Goal: Task Accomplishment & Management: Manage account settings

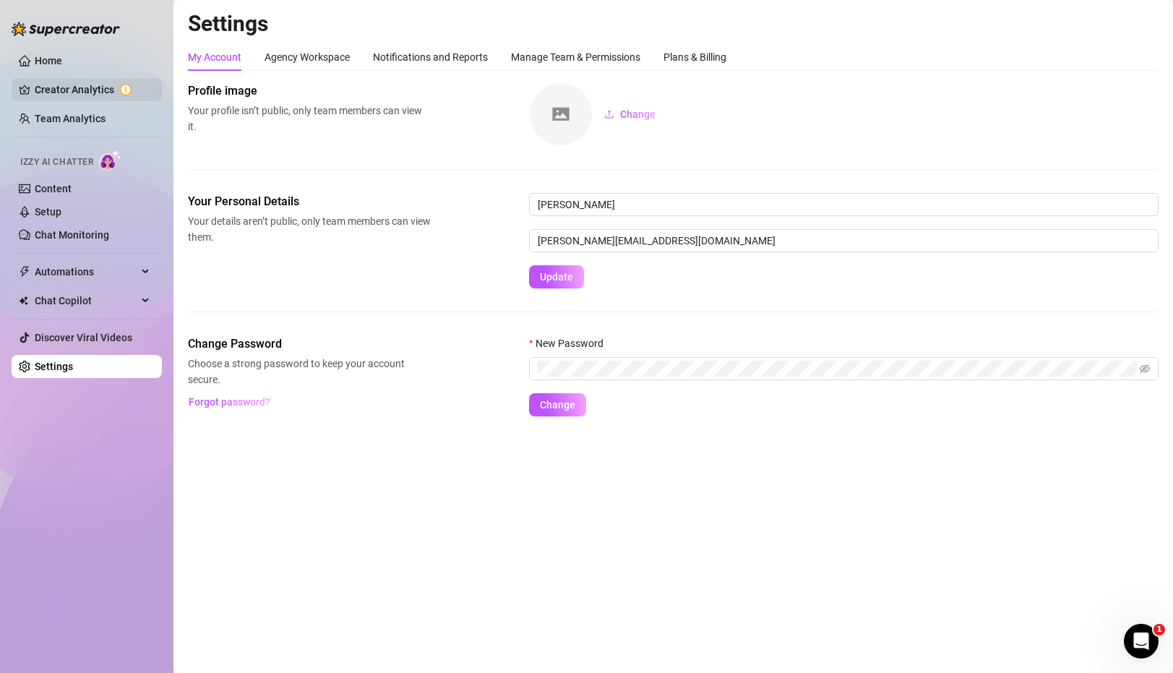
click at [102, 91] on link "Creator Analytics" at bounding box center [93, 89] width 116 height 23
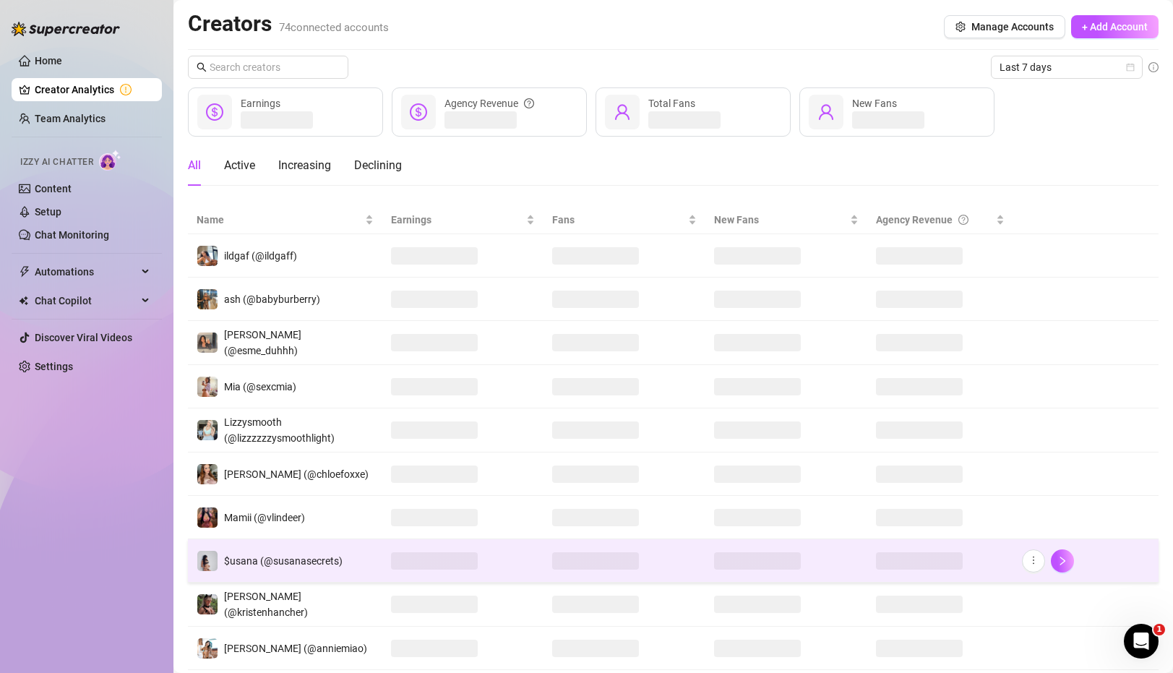
scroll to position [79, 0]
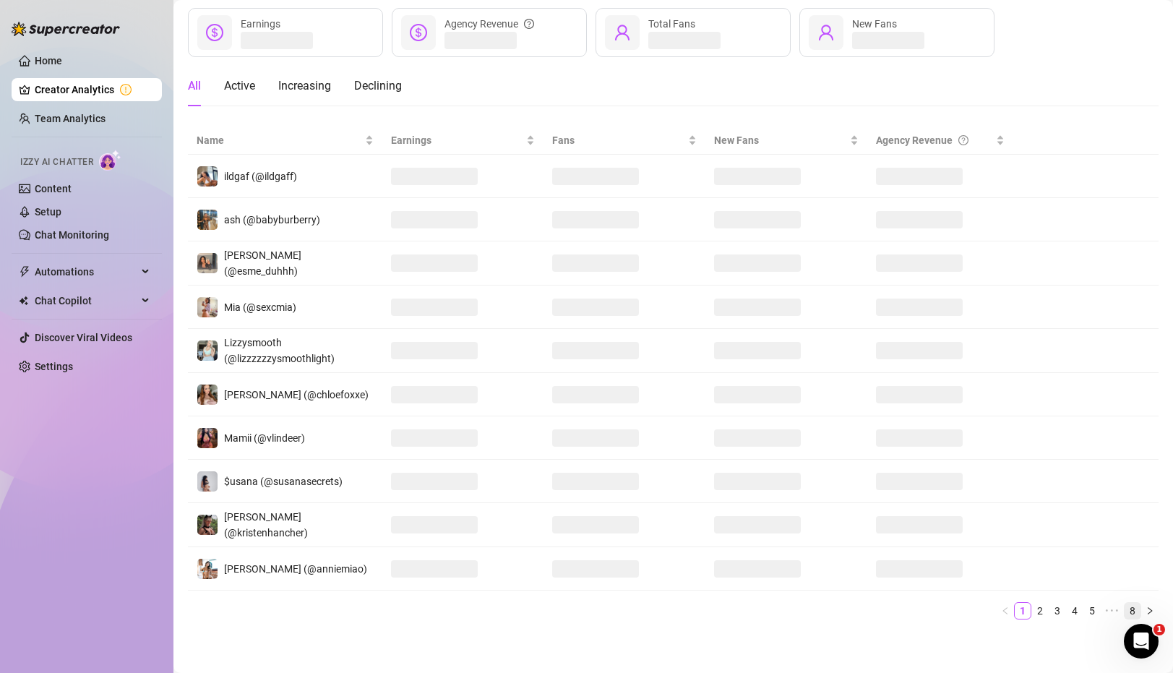
click at [1128, 605] on link "8" at bounding box center [1132, 611] width 16 height 16
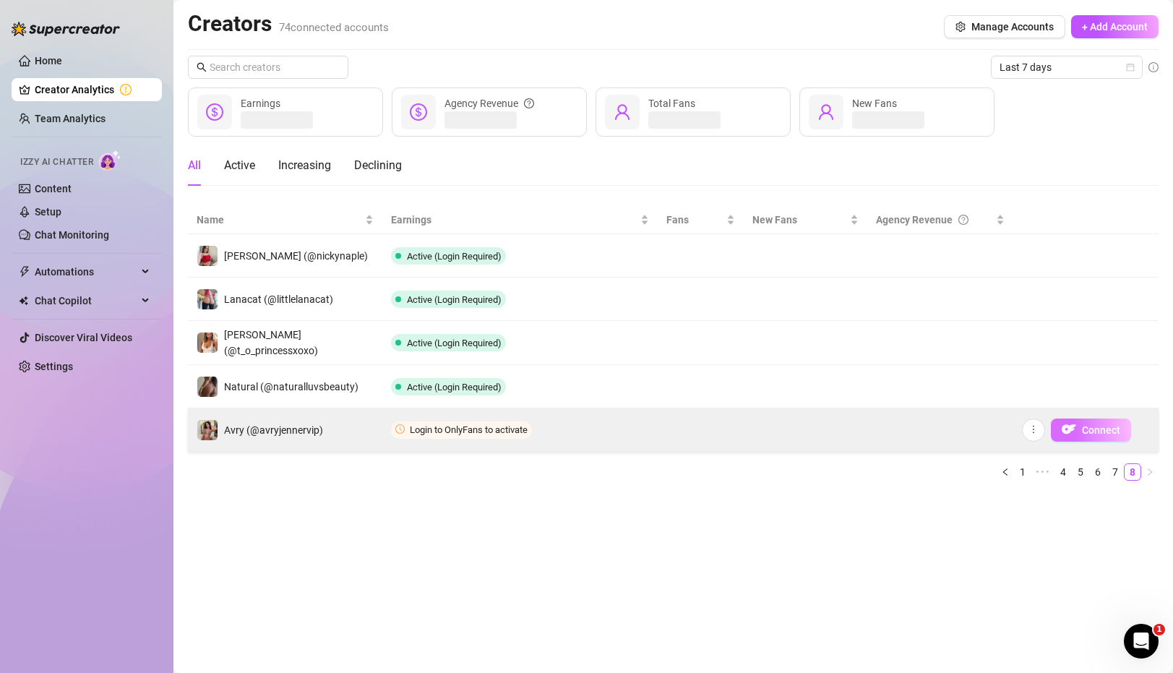
click at [1089, 428] on span "Connect" at bounding box center [1101, 430] width 38 height 12
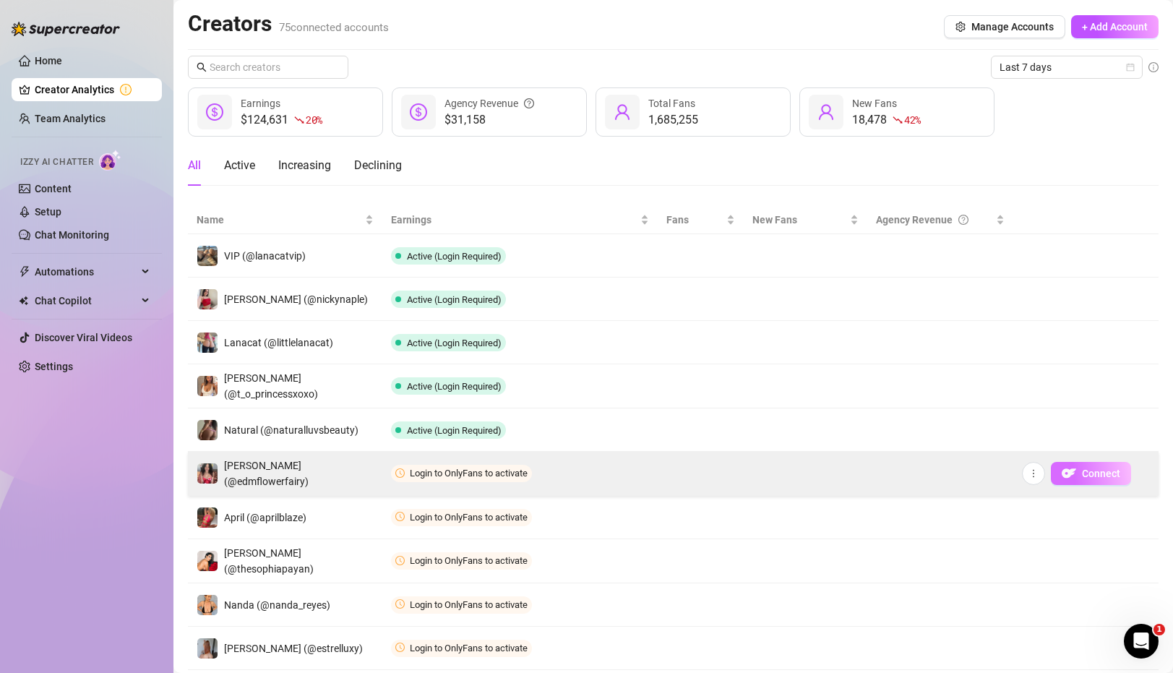
click at [1084, 475] on span "Connect" at bounding box center [1101, 474] width 38 height 12
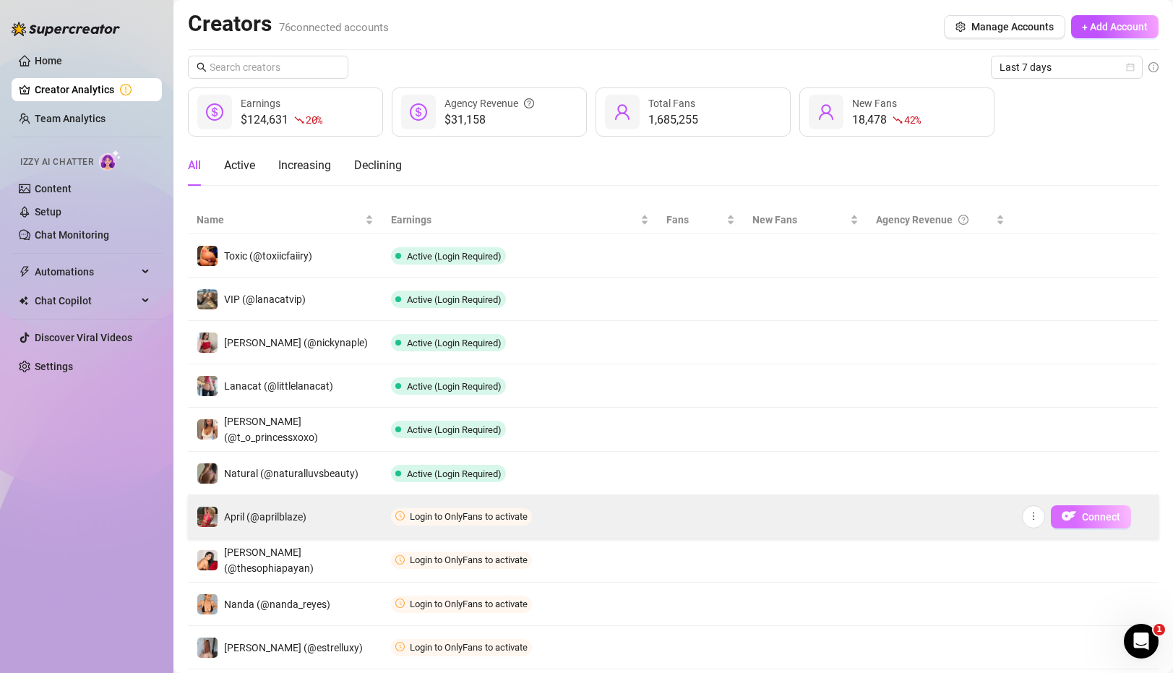
click at [1078, 521] on button "Connect" at bounding box center [1091, 516] width 80 height 23
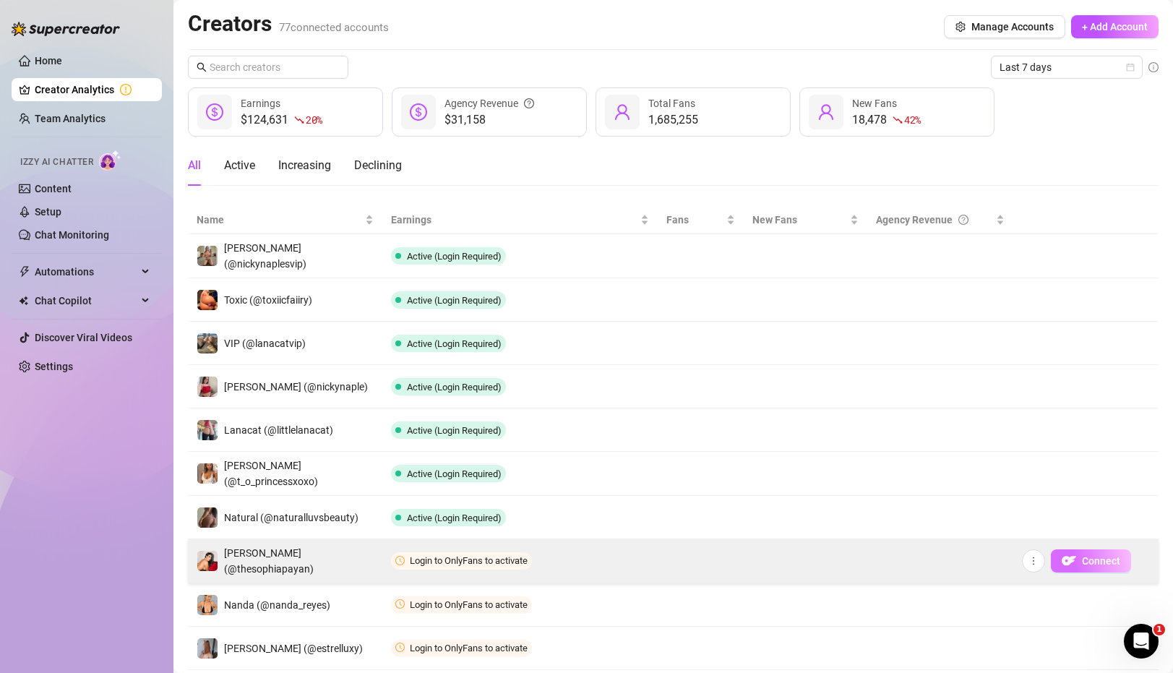
click at [1074, 561] on img "button" at bounding box center [1069, 561] width 14 height 14
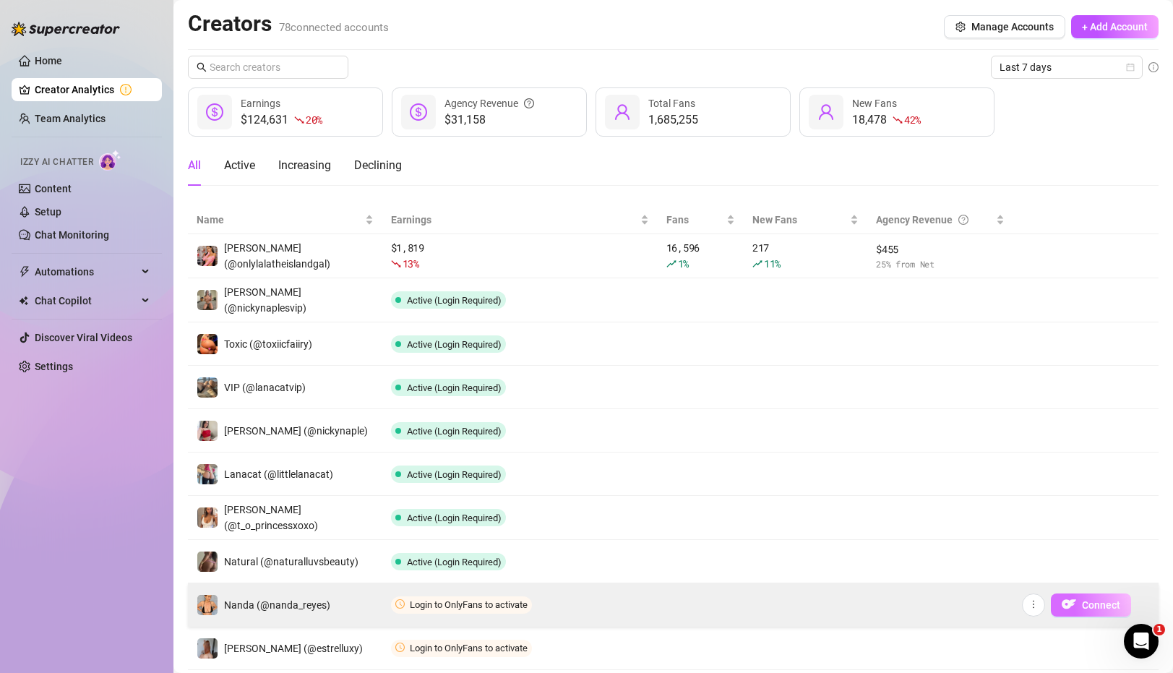
click at [1072, 598] on img "button" at bounding box center [1069, 604] width 14 height 14
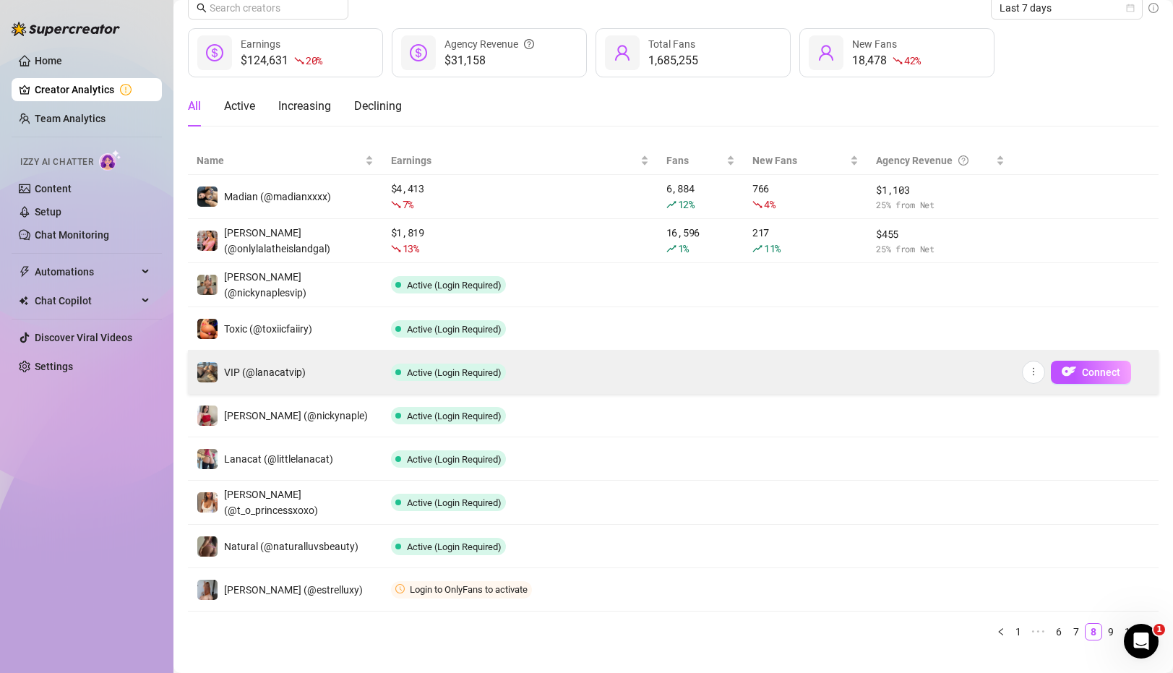
scroll to position [69, 0]
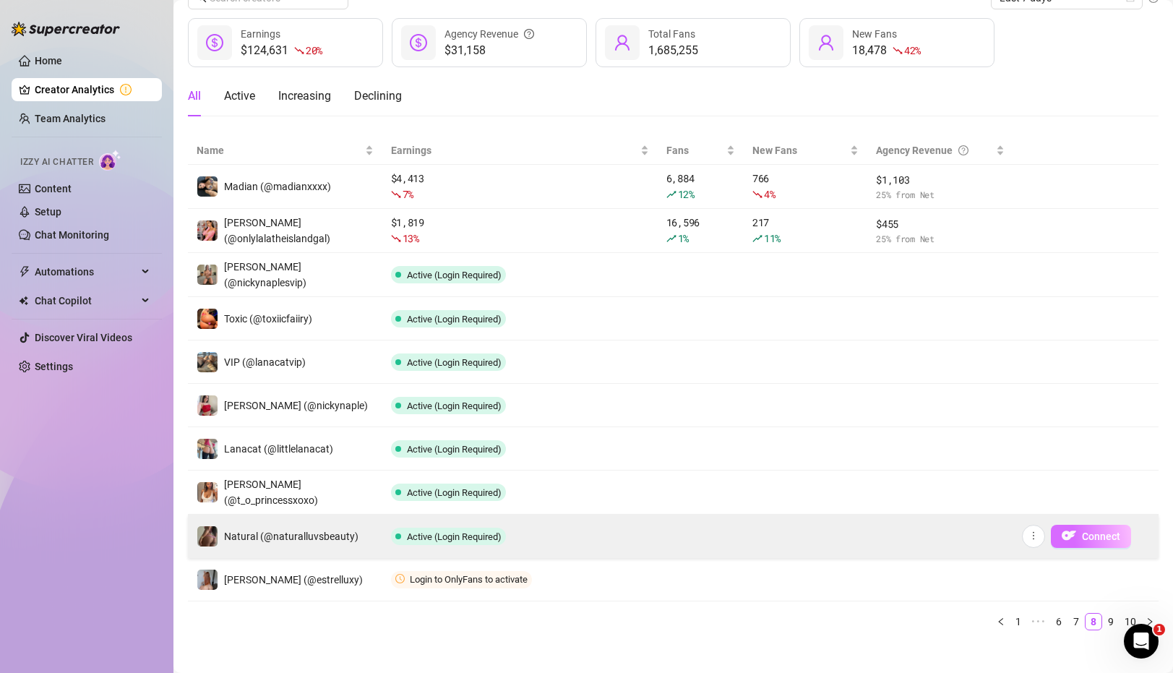
click at [1087, 540] on span "Connect" at bounding box center [1101, 536] width 38 height 12
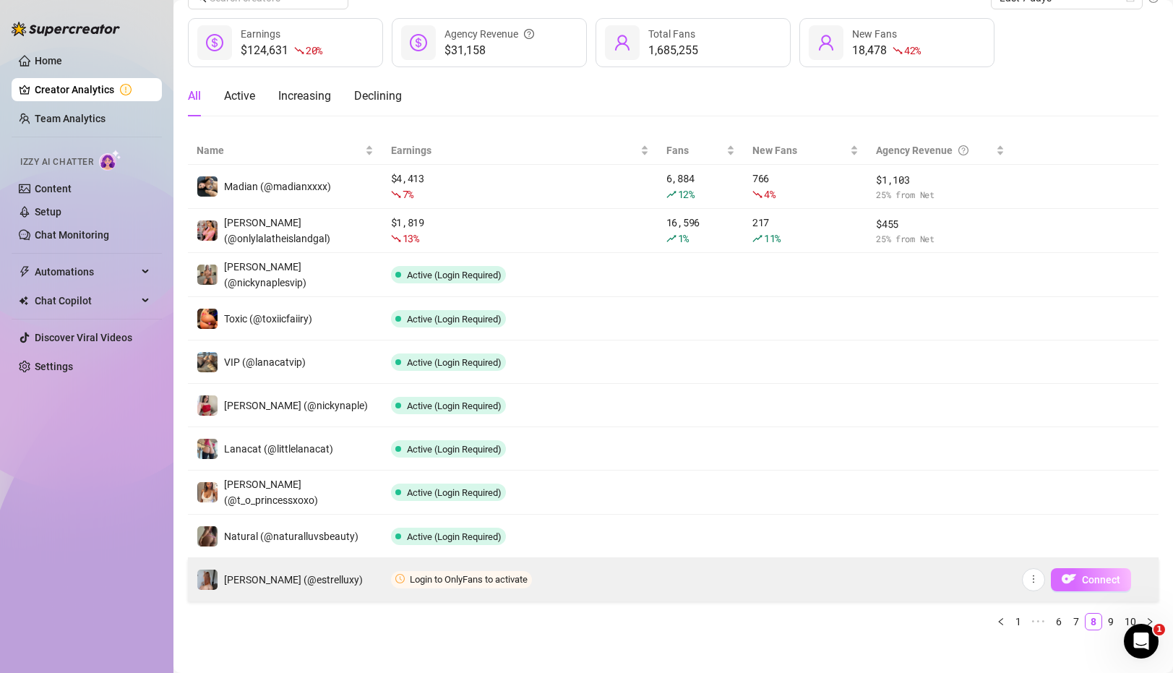
click at [1086, 577] on span "Connect" at bounding box center [1101, 580] width 38 height 12
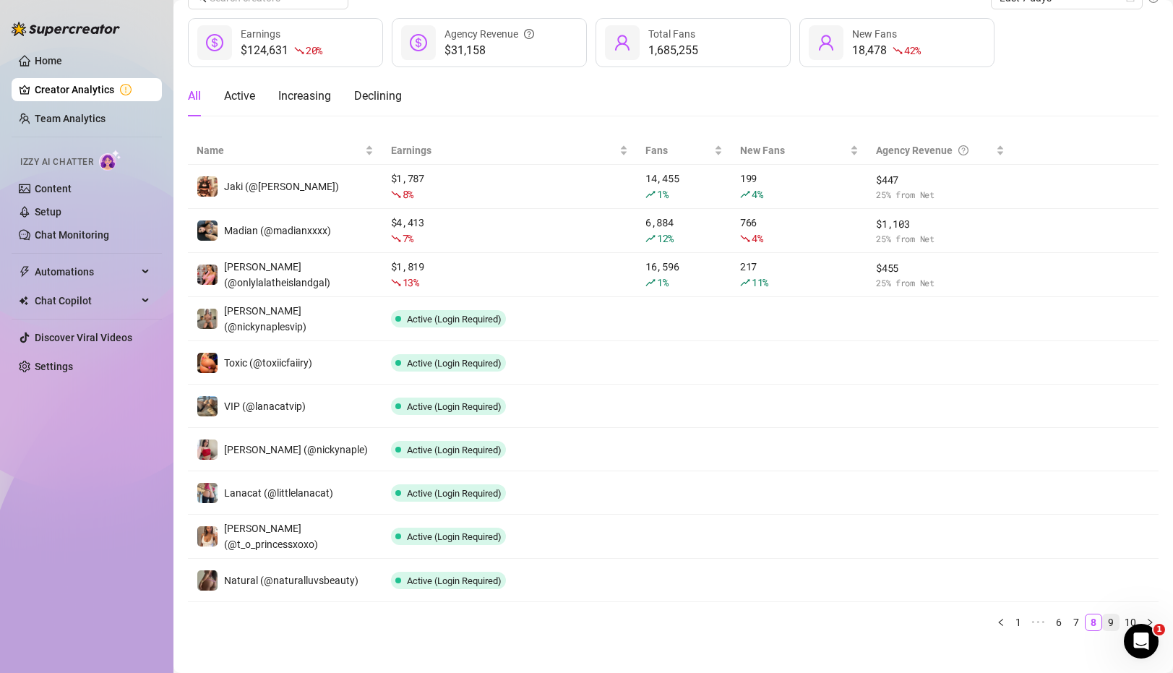
click at [1109, 619] on link "9" at bounding box center [1111, 622] width 16 height 16
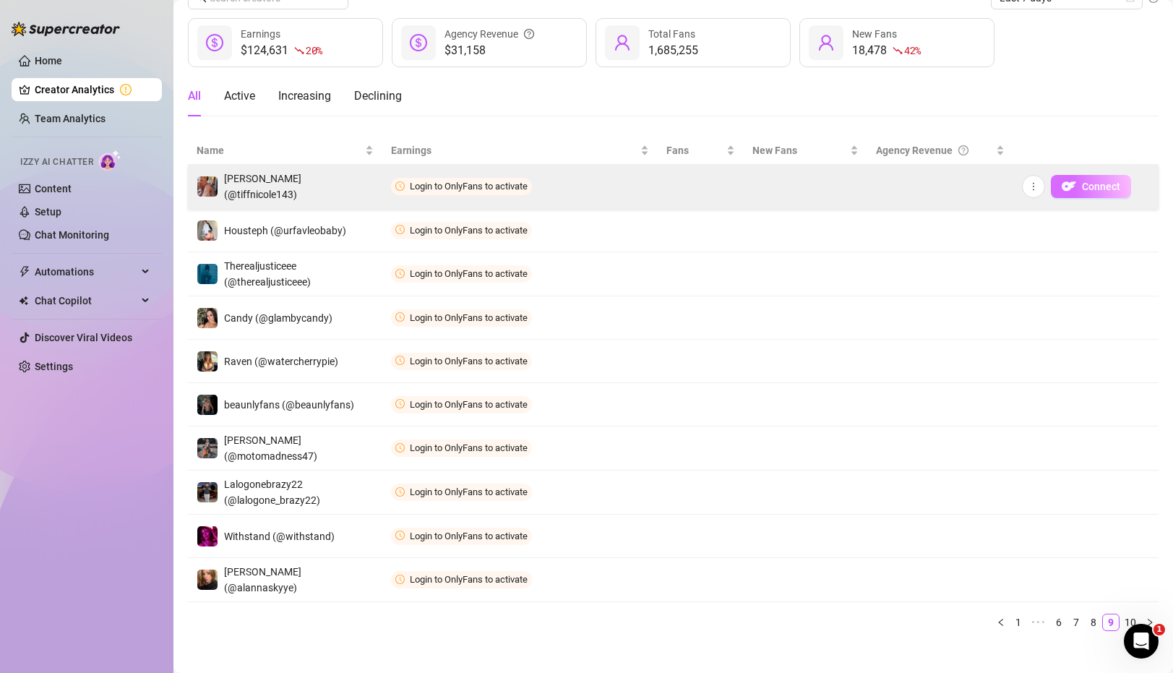
click at [1059, 187] on button "Connect" at bounding box center [1091, 186] width 80 height 23
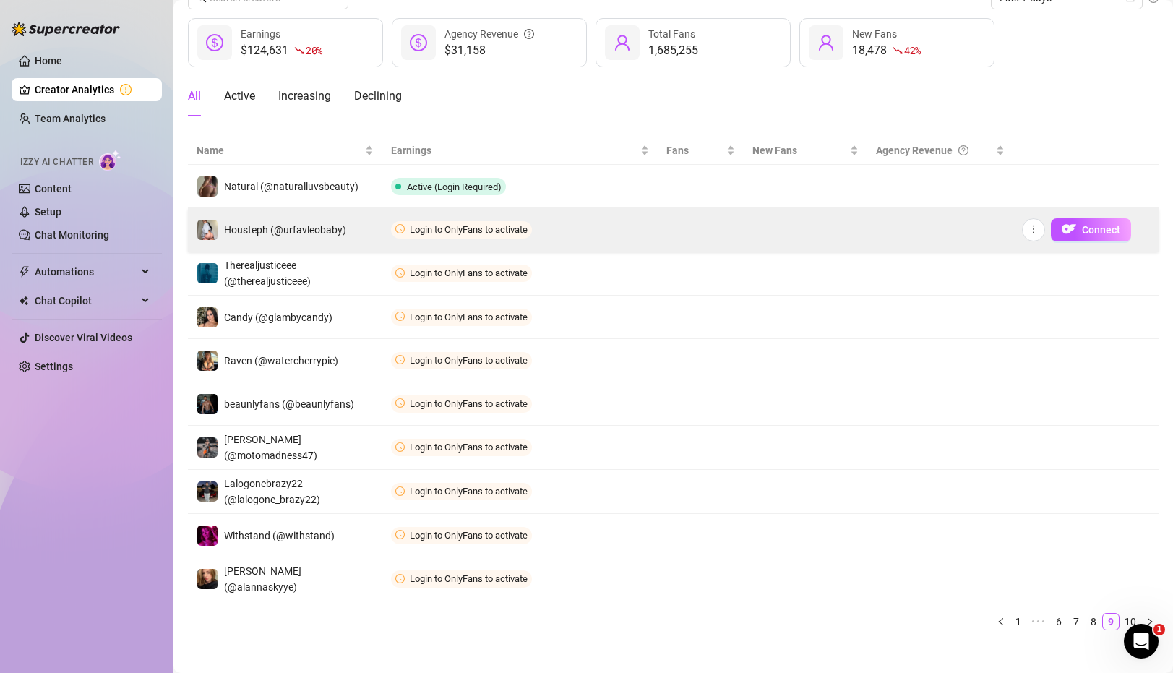
click at [1085, 241] on td "Connect" at bounding box center [1085, 229] width 145 height 43
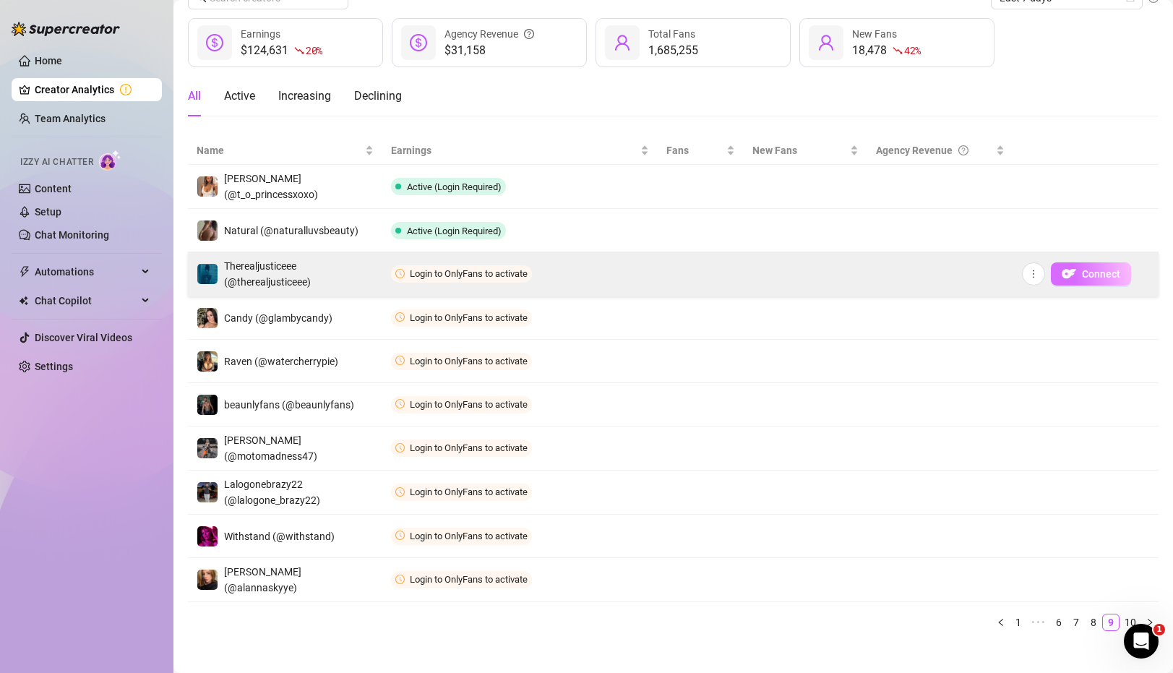
click at [1106, 280] on button "Connect" at bounding box center [1091, 273] width 80 height 23
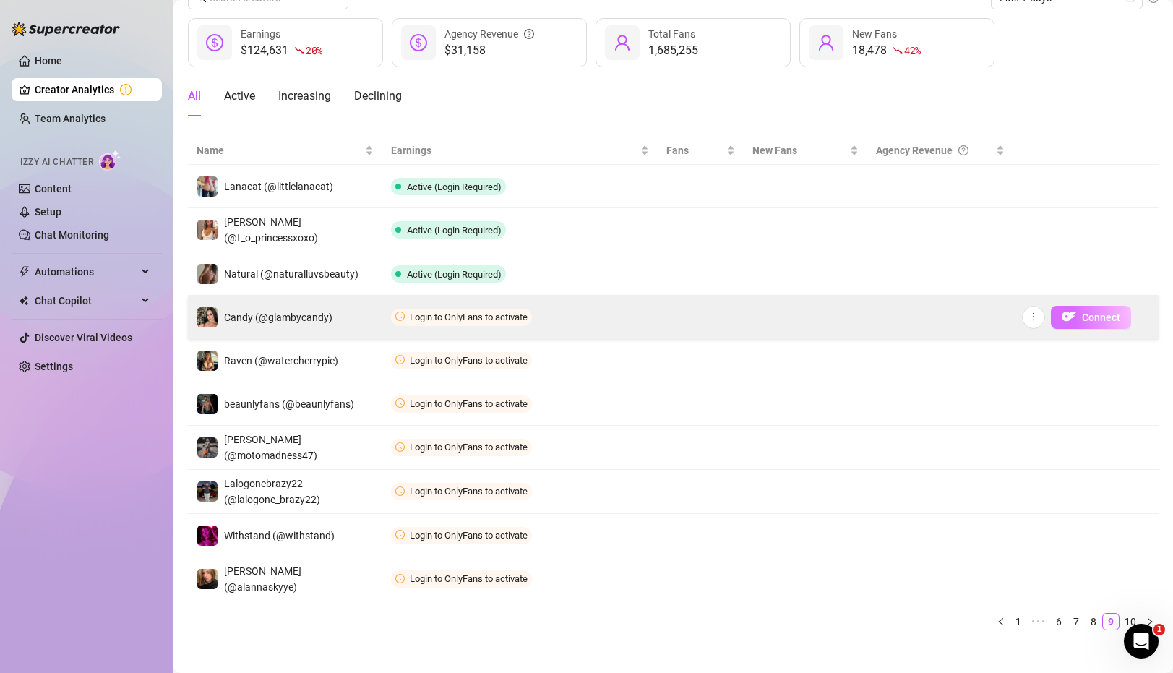
click at [1077, 311] on button "Connect" at bounding box center [1091, 317] width 80 height 23
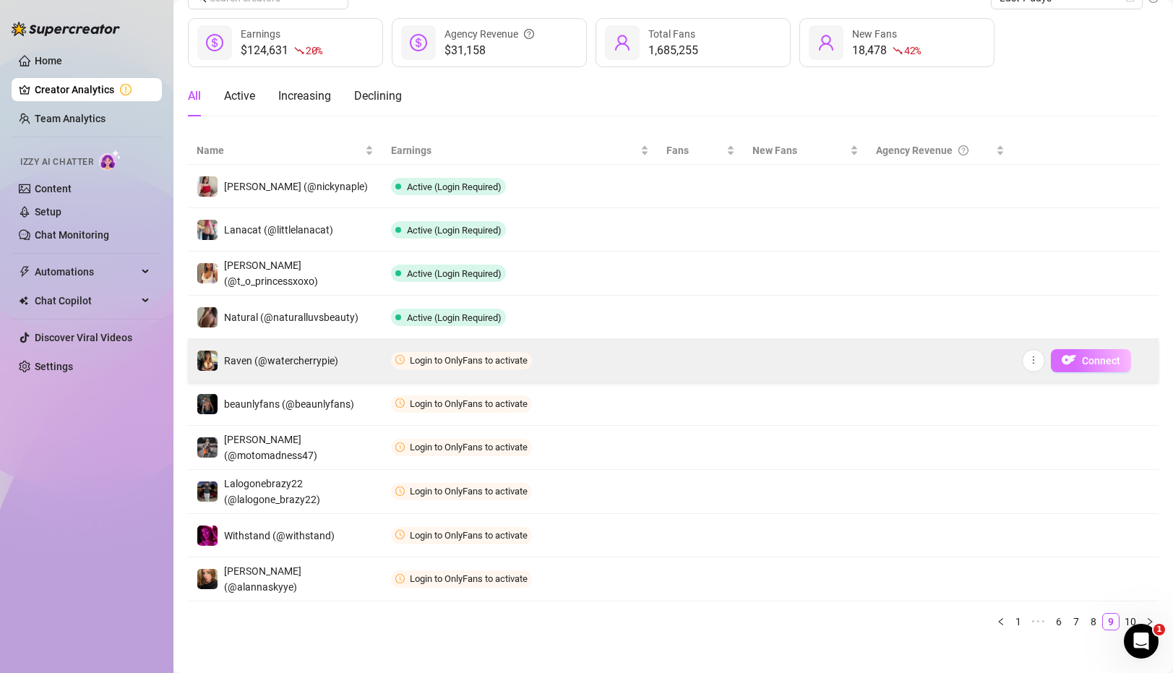
click at [1080, 363] on button "Connect" at bounding box center [1091, 360] width 80 height 23
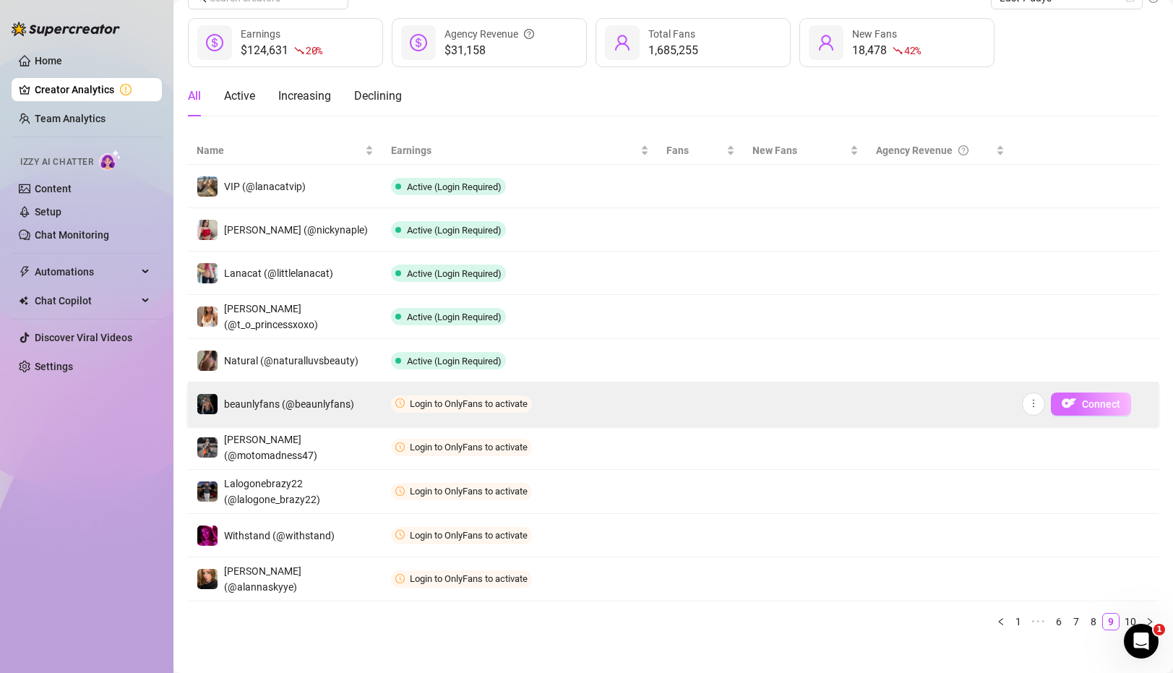
click at [1100, 411] on button "Connect" at bounding box center [1091, 403] width 80 height 23
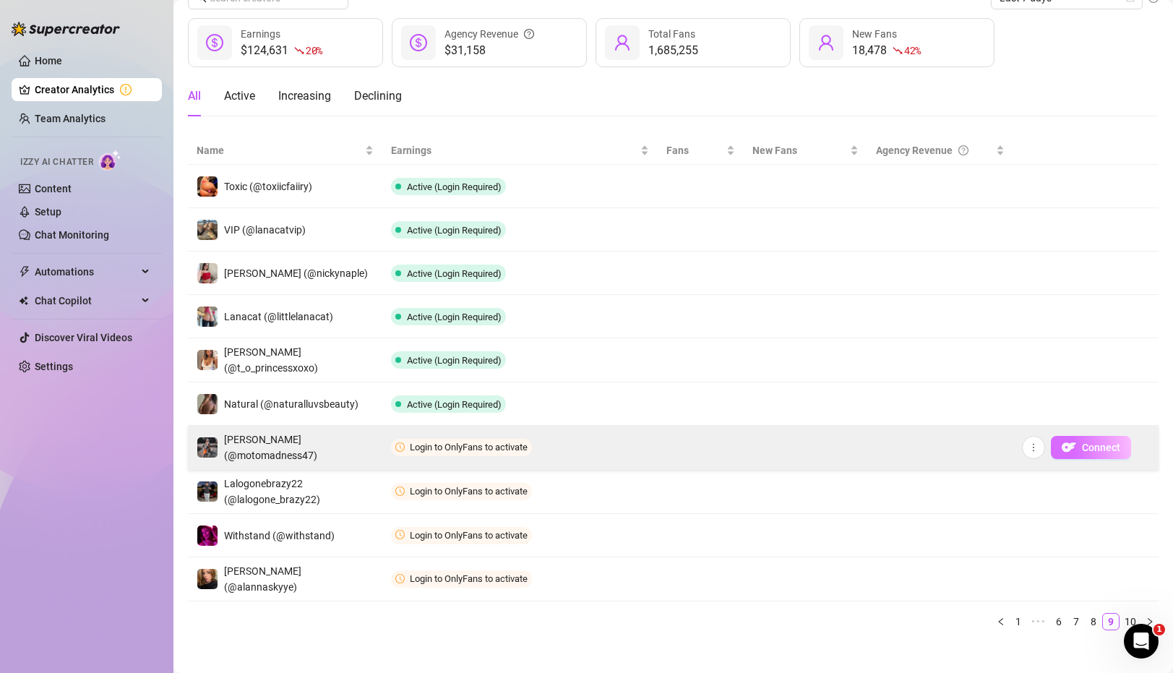
click at [1077, 441] on button "Connect" at bounding box center [1091, 447] width 80 height 23
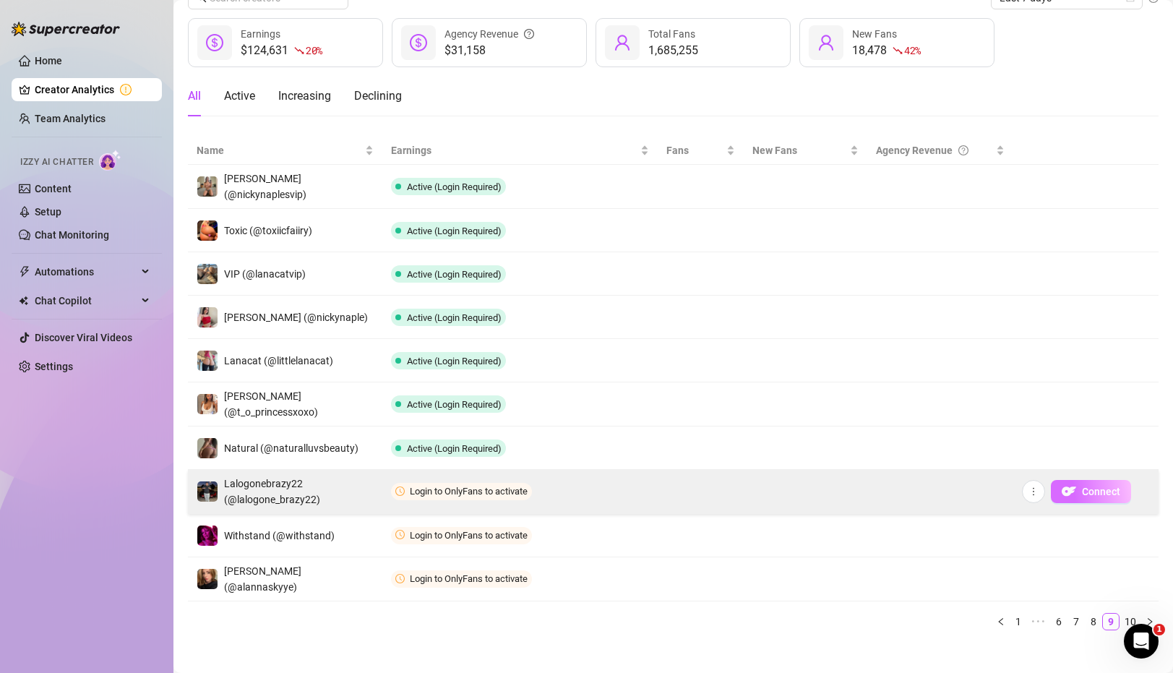
click at [1062, 487] on img "button" at bounding box center [1069, 491] width 14 height 14
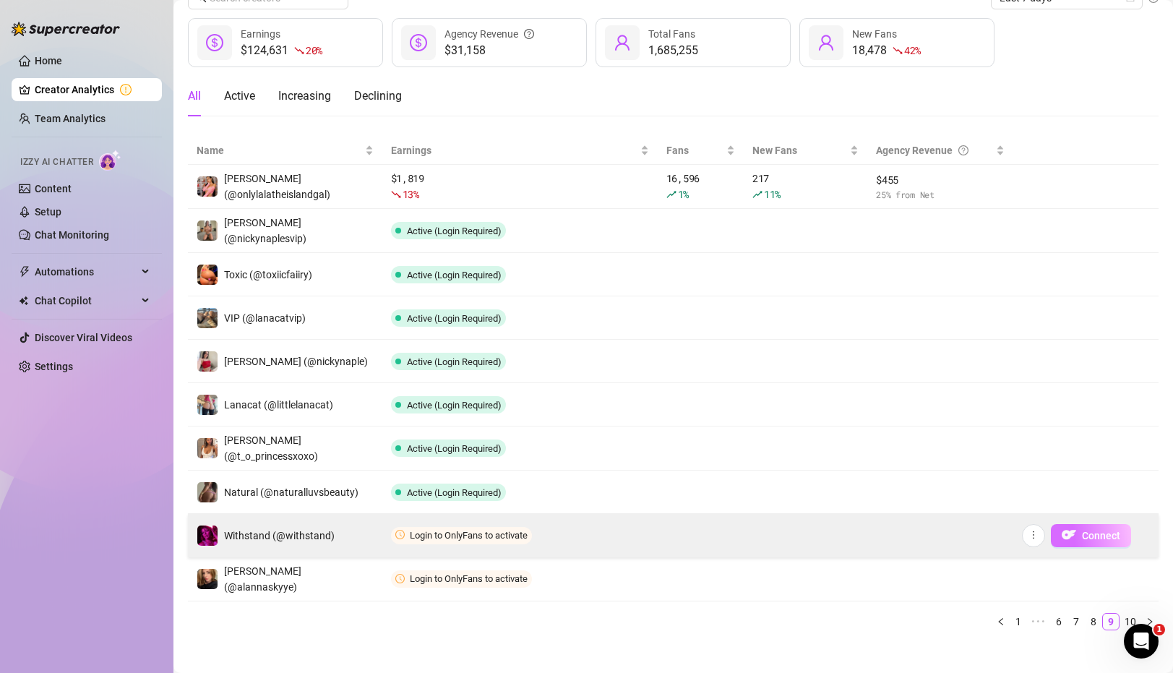
click at [1093, 538] on span "Connect" at bounding box center [1101, 536] width 38 height 12
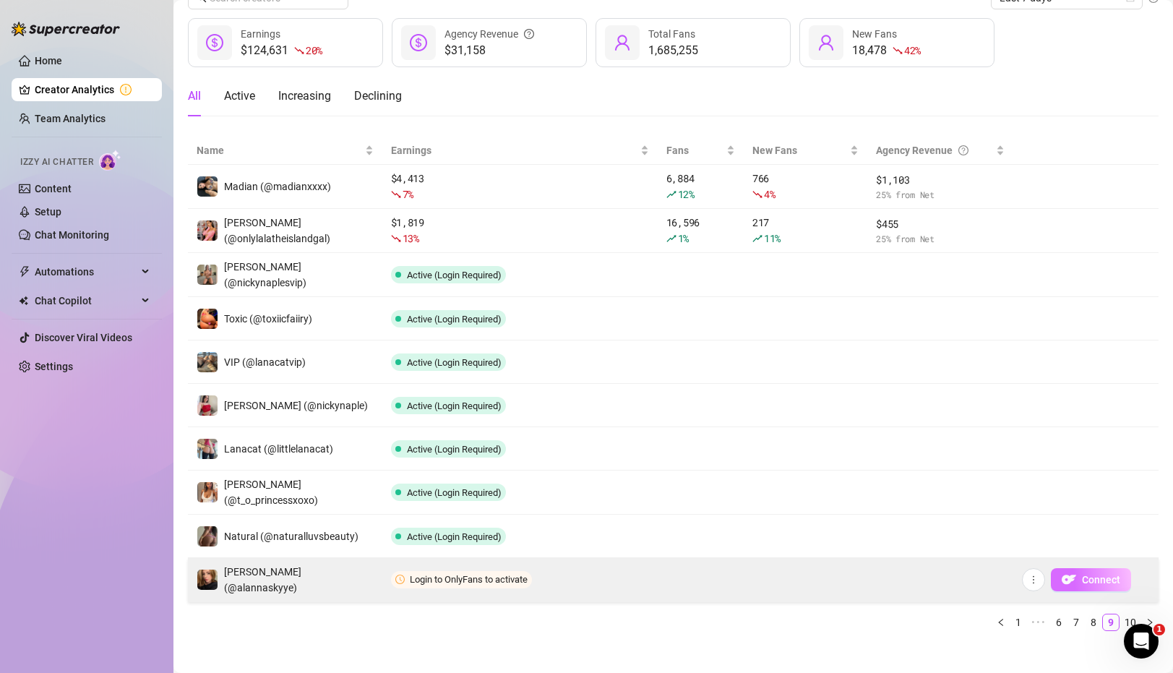
click at [1067, 576] on img "button" at bounding box center [1069, 579] width 14 height 14
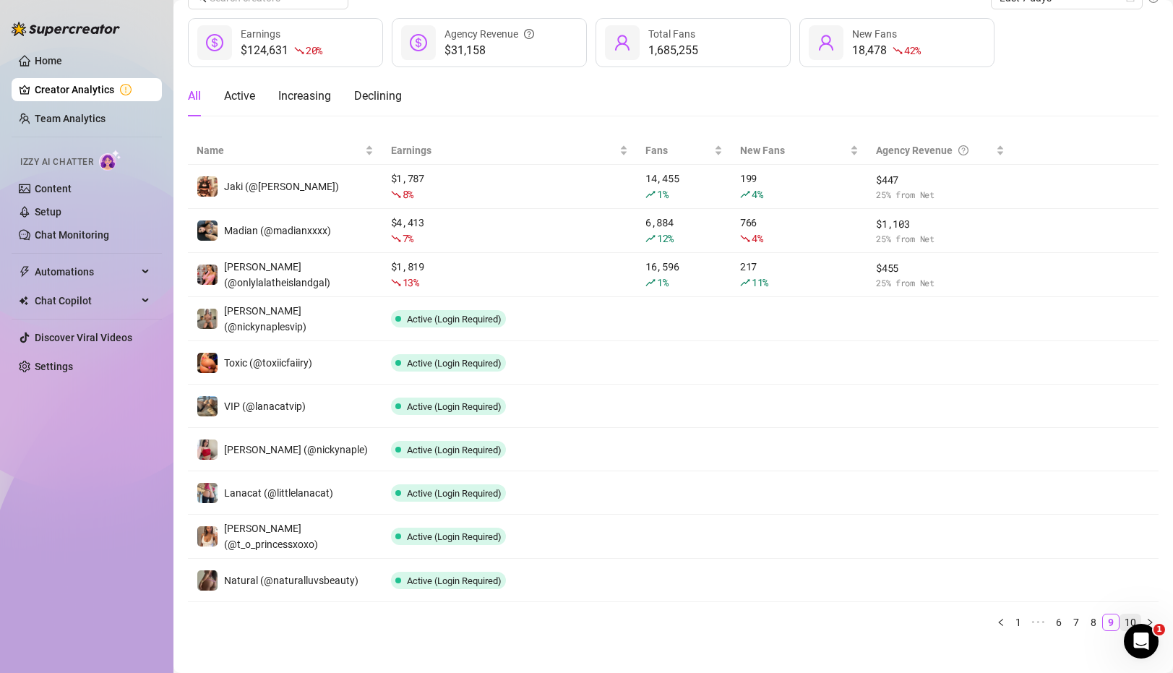
click at [1130, 615] on link "10" at bounding box center [1130, 622] width 20 height 16
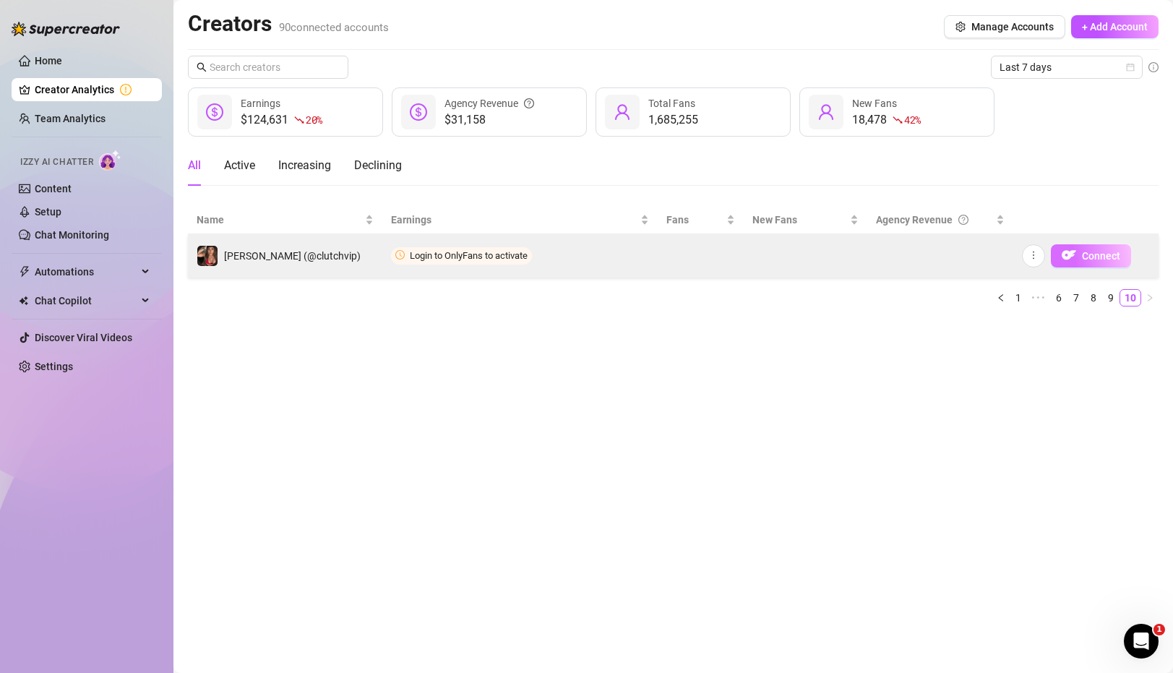
click at [1103, 253] on span "Connect" at bounding box center [1101, 256] width 38 height 12
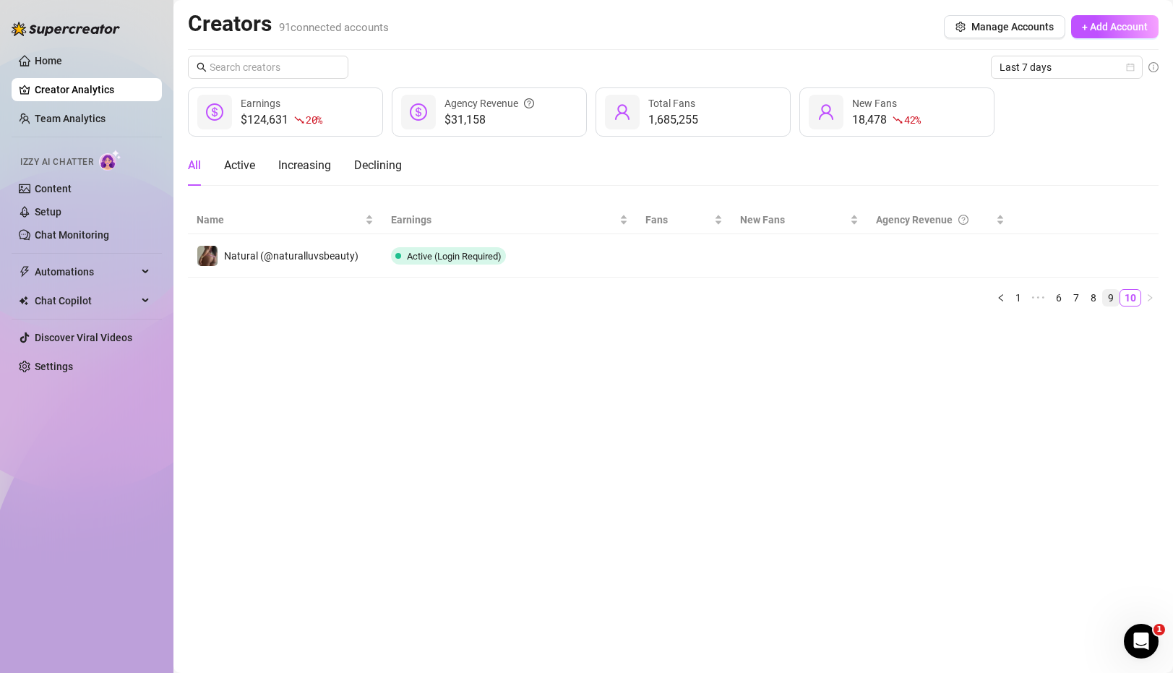
click at [1113, 295] on link "9" at bounding box center [1111, 298] width 16 height 16
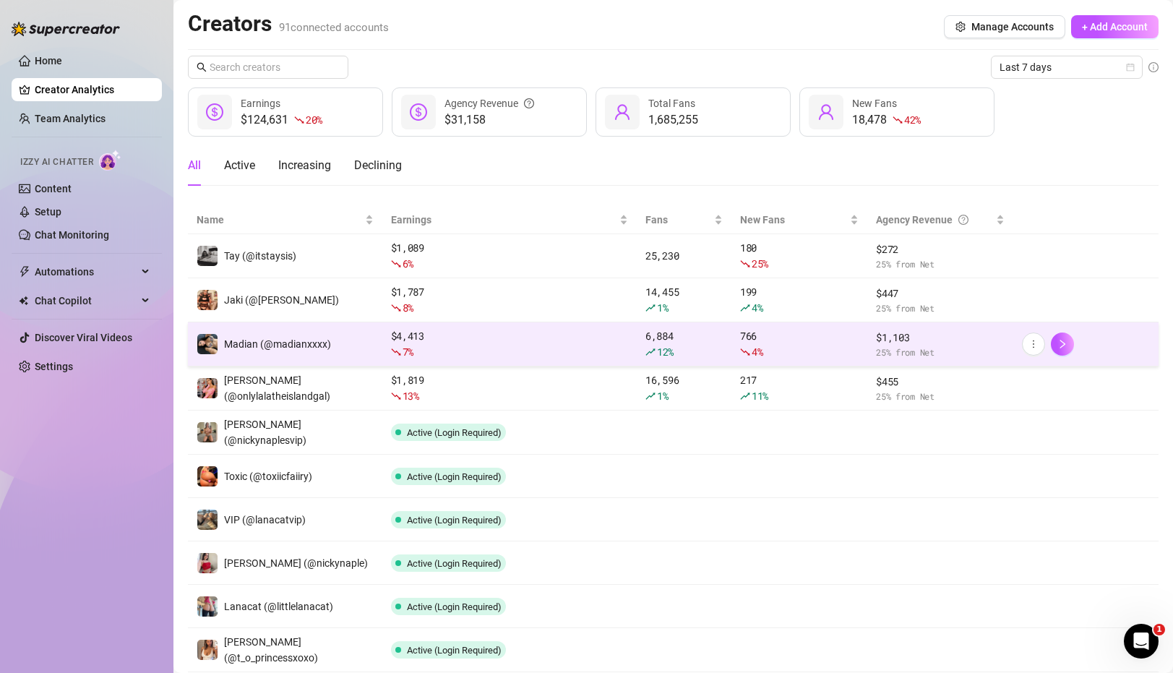
scroll to position [82, 0]
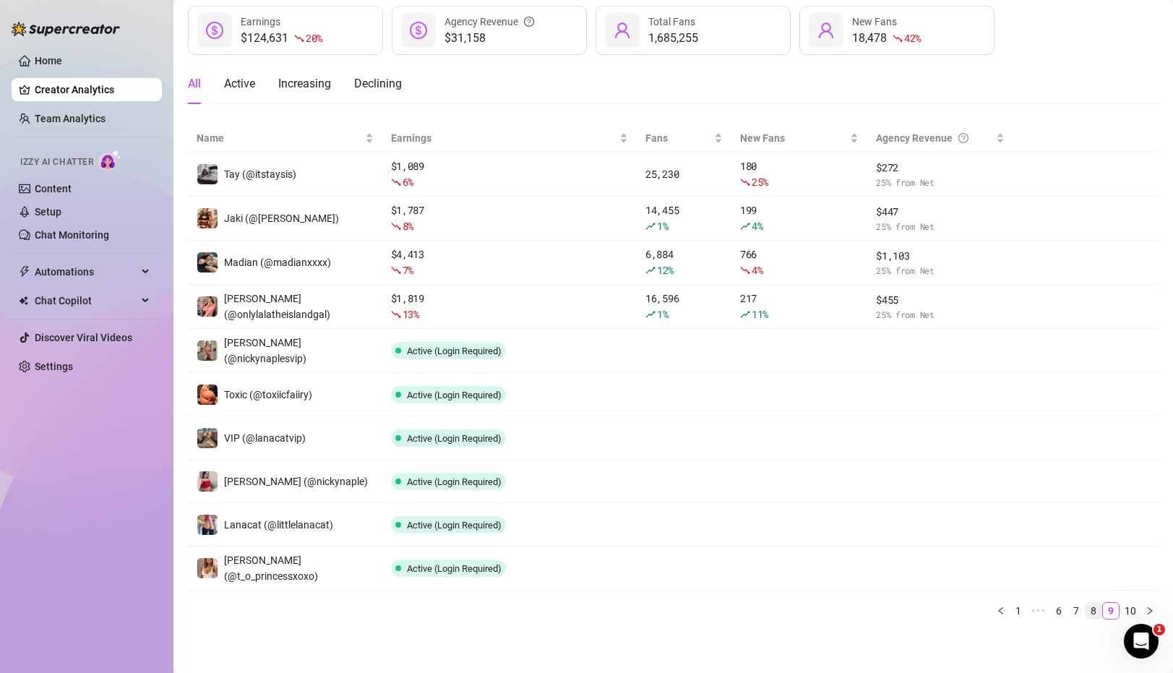
click at [1092, 609] on link "8" at bounding box center [1093, 611] width 16 height 16
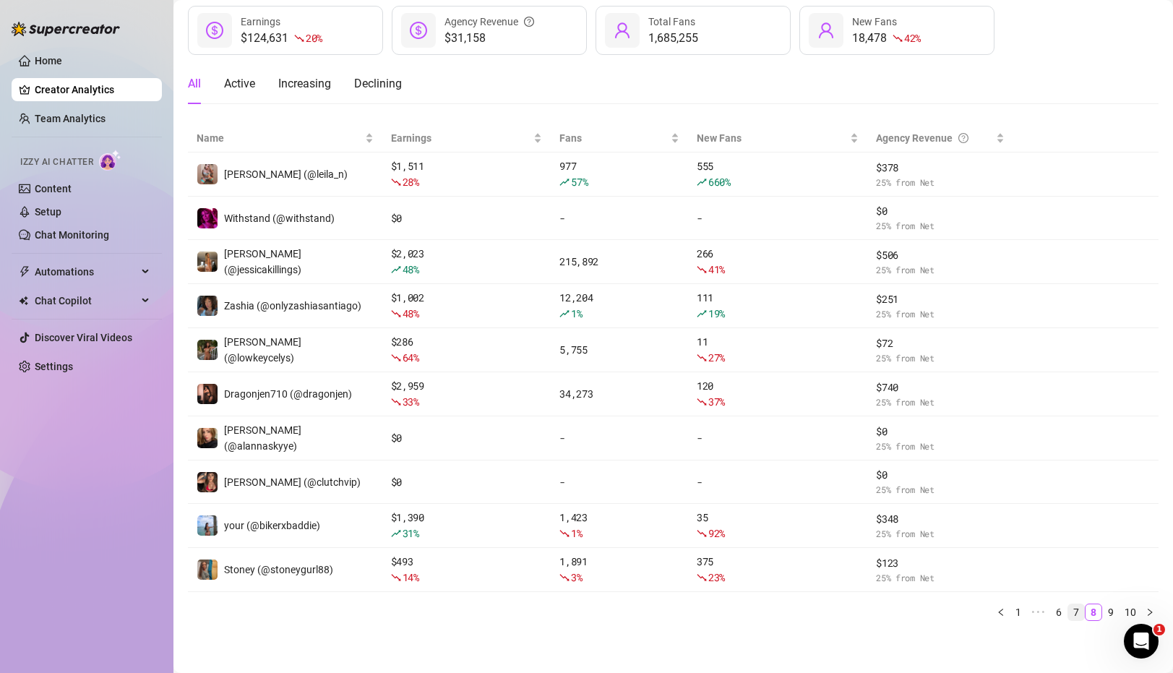
click at [1079, 609] on link "7" at bounding box center [1076, 612] width 16 height 16
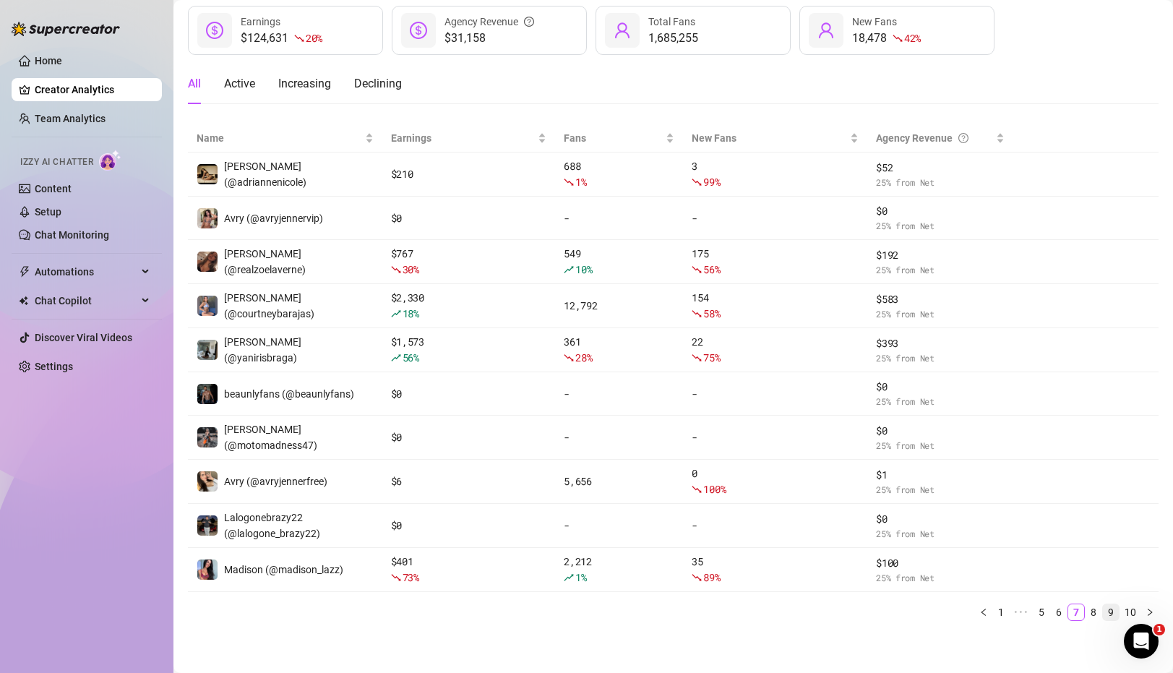
click at [1111, 608] on link "9" at bounding box center [1111, 612] width 16 height 16
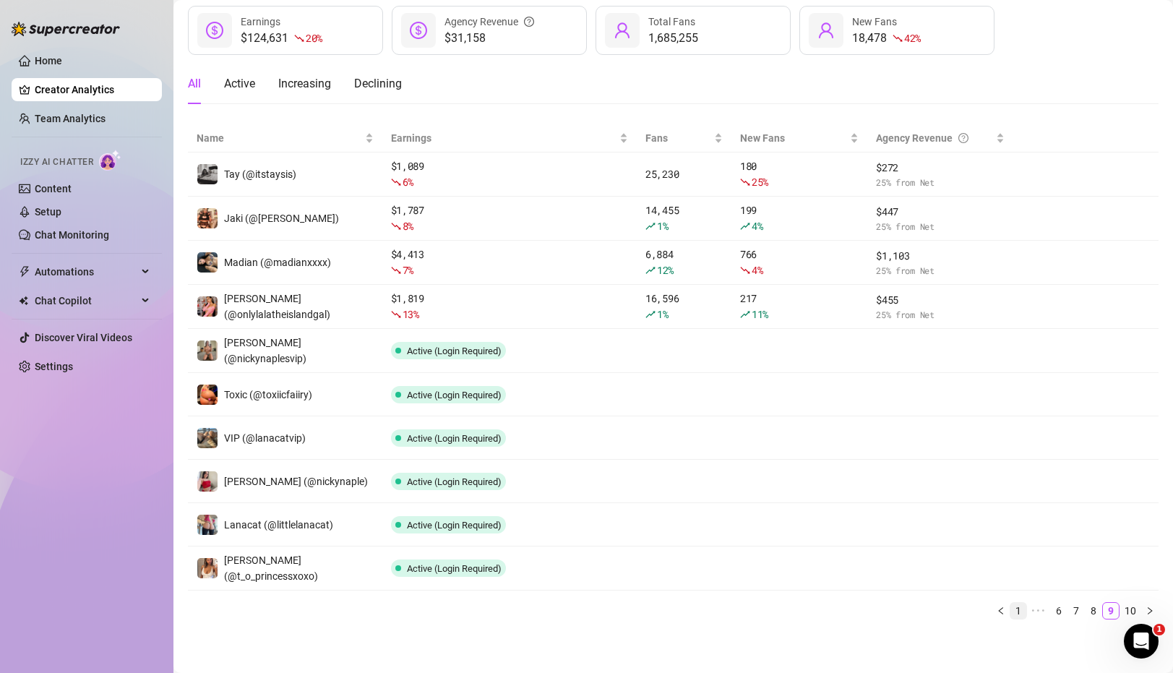
click at [1020, 609] on link "1" at bounding box center [1018, 611] width 16 height 16
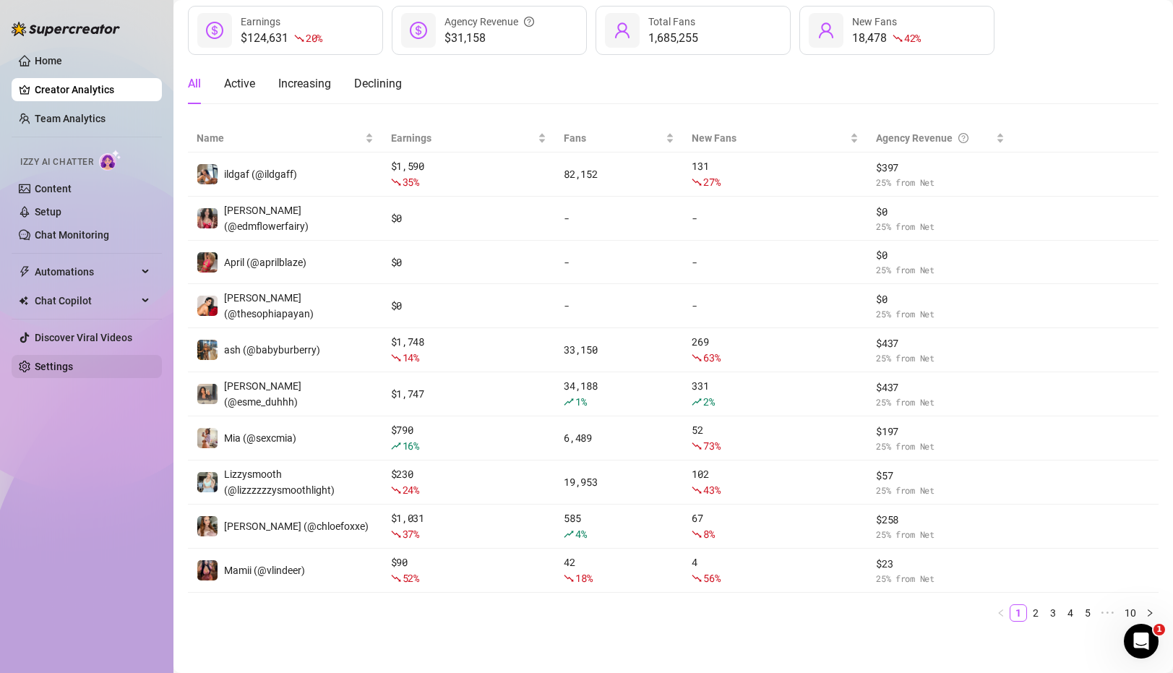
click at [59, 366] on link "Settings" at bounding box center [54, 367] width 38 height 12
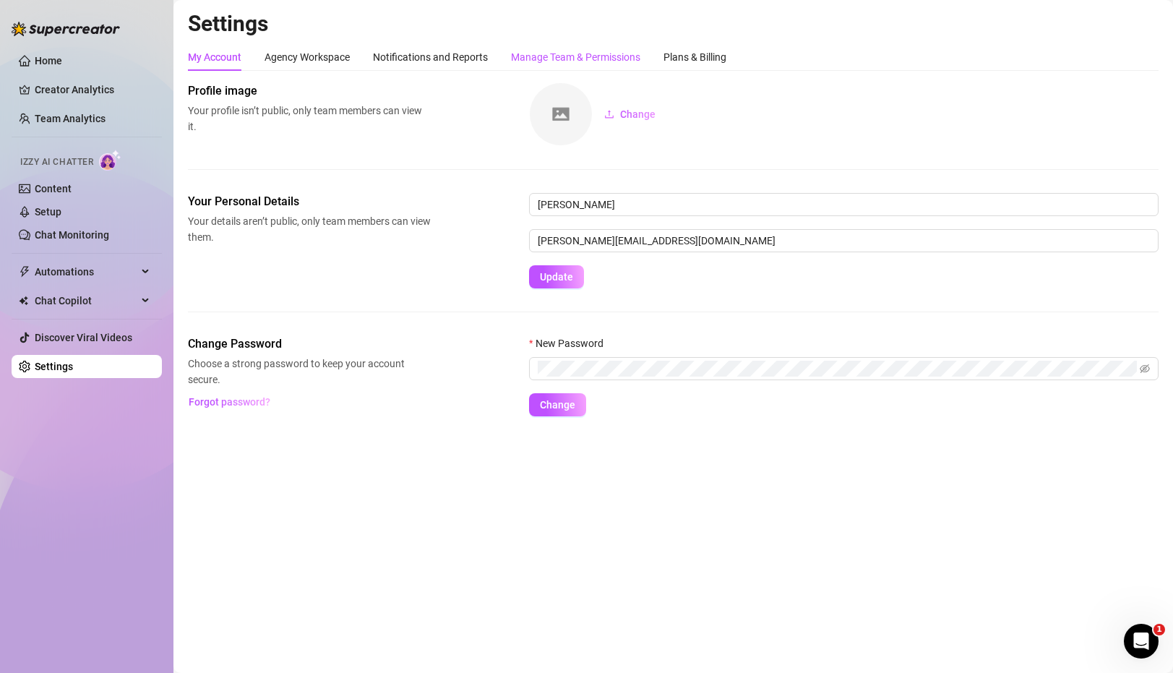
click at [619, 61] on div "Manage Team & Permissions" at bounding box center [575, 57] width 129 height 16
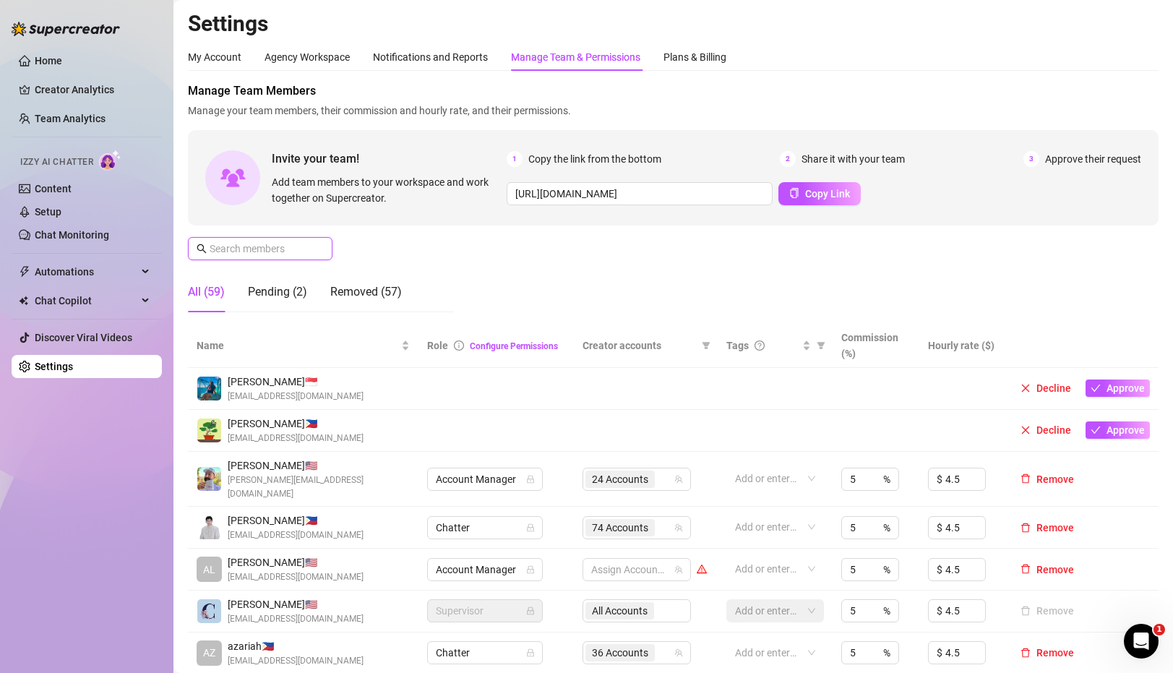
click at [246, 255] on input "text" at bounding box center [261, 249] width 103 height 16
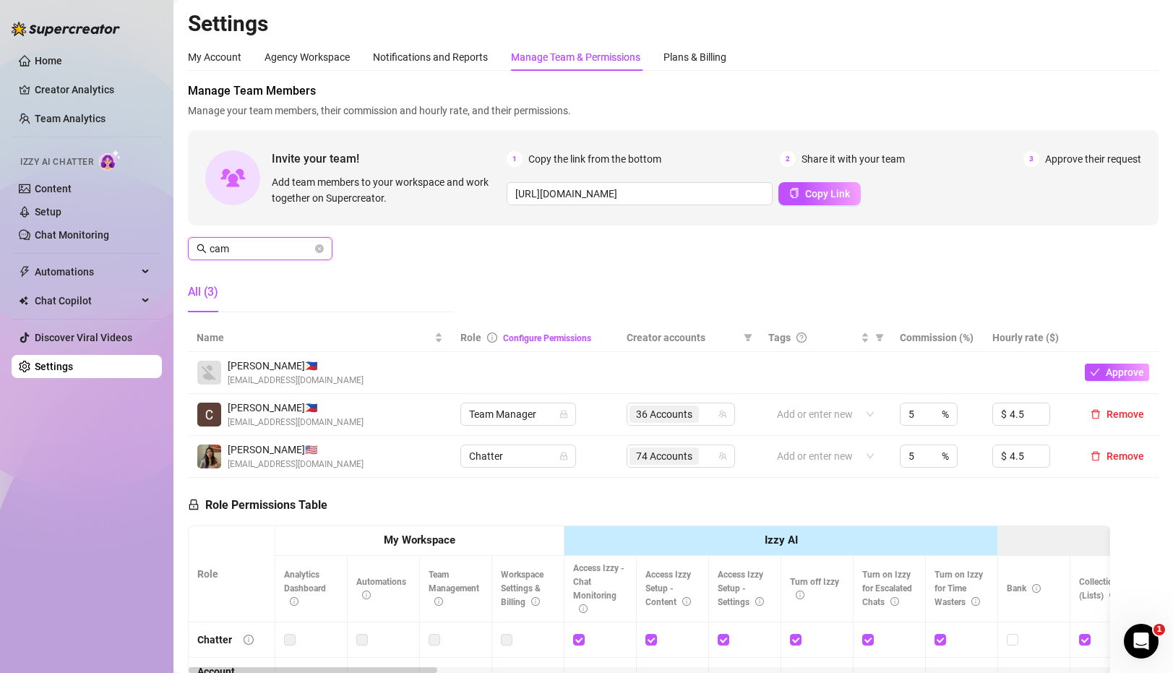
drag, startPoint x: 290, startPoint y: 244, endPoint x: 171, endPoint y: 244, distance: 119.2
click at [171, 244] on div "Home Creator Analytics Team Analytics Izzy AI Chatter Content Setup Chat Monito…" at bounding box center [586, 336] width 1173 height 673
click at [239, 251] on input "cam" at bounding box center [261, 249] width 103 height 16
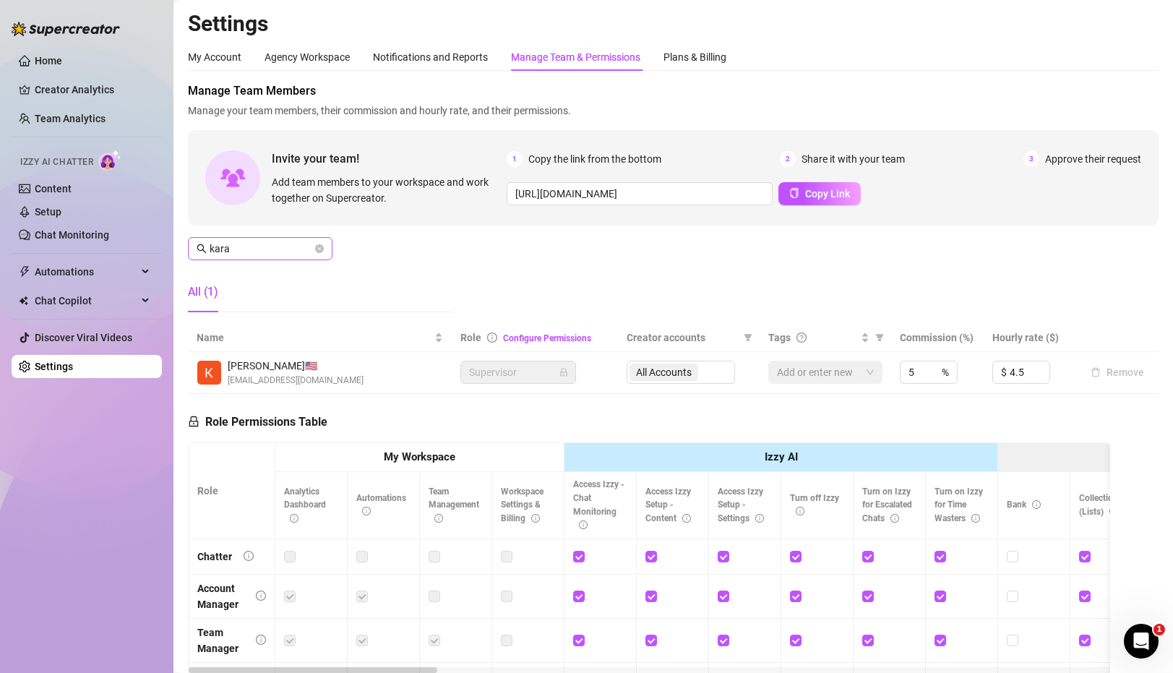
click at [273, 258] on span "kara" at bounding box center [260, 248] width 145 height 23
drag, startPoint x: 270, startPoint y: 244, endPoint x: 146, endPoint y: 240, distance: 124.4
click at [146, 240] on div "Home Creator Analytics Team Analytics Izzy AI Chatter Content Setup Chat Monito…" at bounding box center [586, 336] width 1173 height 673
click at [724, 377] on div "74 Accounts" at bounding box center [681, 372] width 108 height 23
type input "jv"
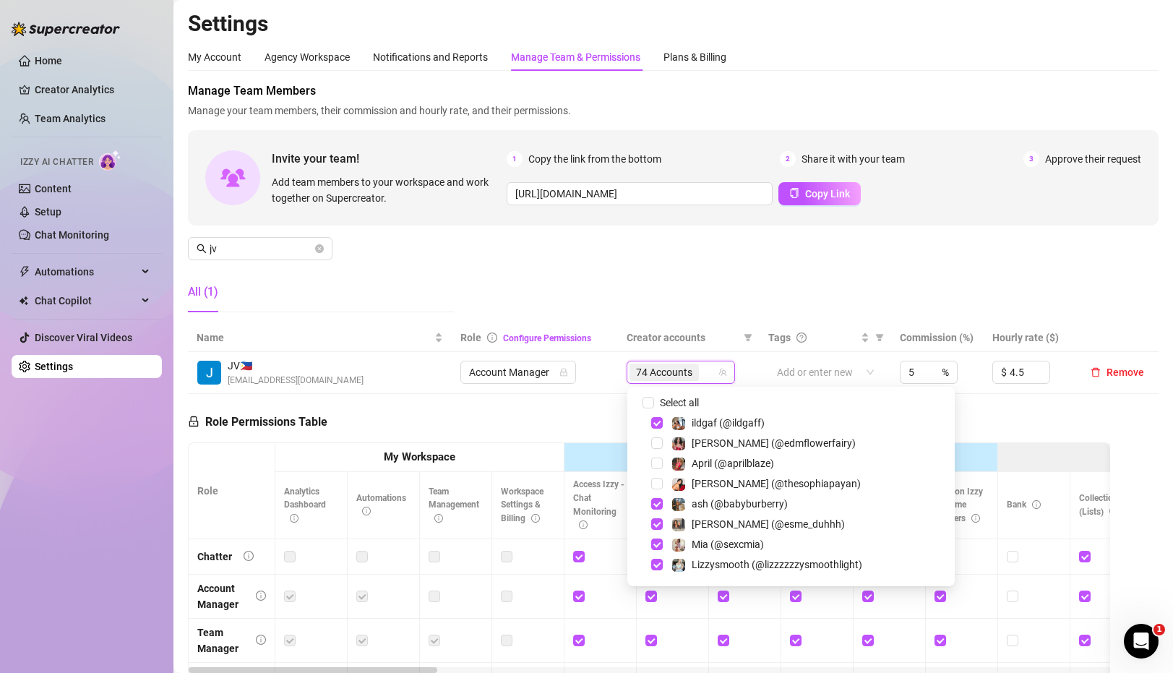
click at [677, 405] on span "Select all" at bounding box center [679, 403] width 51 height 16
click at [654, 405] on input "Select all" at bounding box center [648, 403] width 12 height 12
checkbox input "true"
click at [345, 278] on div "All (1)" at bounding box center [321, 292] width 266 height 40
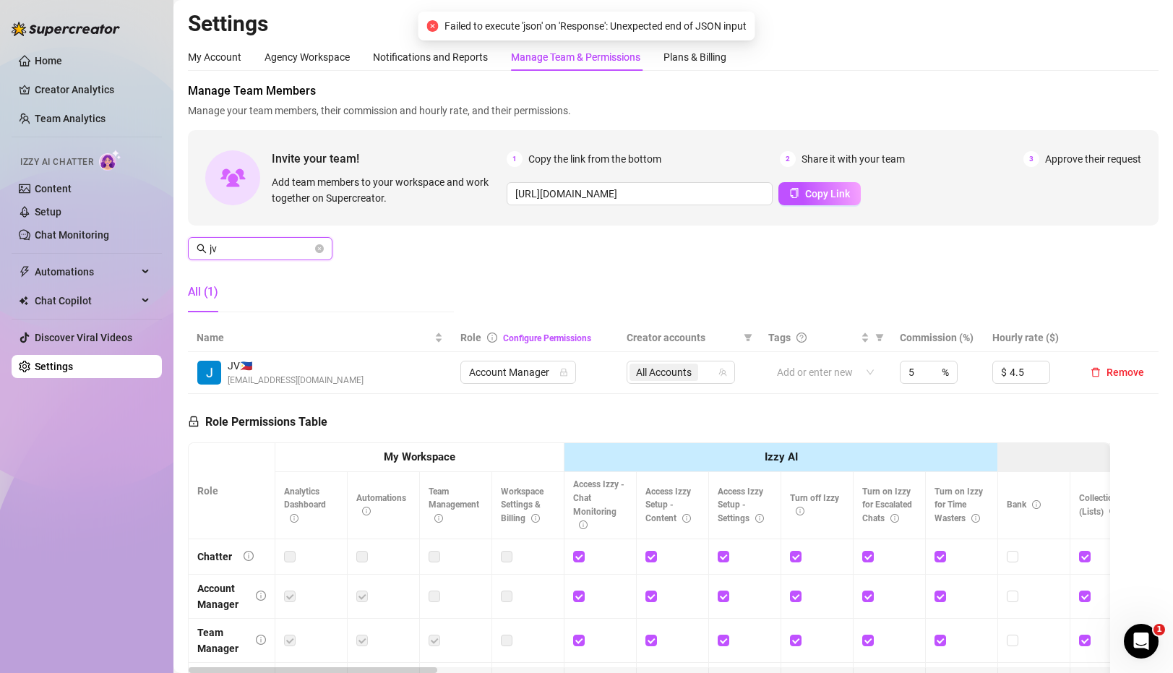
drag, startPoint x: 261, startPoint y: 247, endPoint x: 166, endPoint y: 247, distance: 94.7
click at [165, 247] on div "Home Creator Analytics Team Analytics Izzy AI Chatter Content Setup Chat Monito…" at bounding box center [586, 336] width 1173 height 673
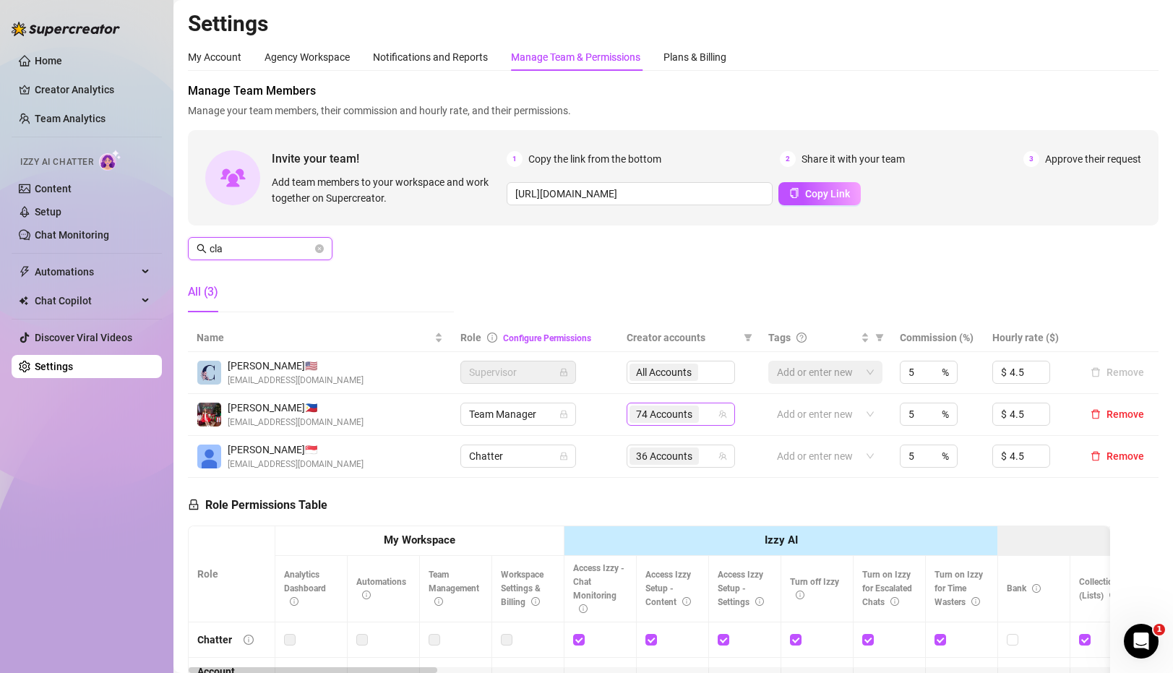
type input "cla"
click at [702, 410] on input "search" at bounding box center [703, 413] width 3 height 17
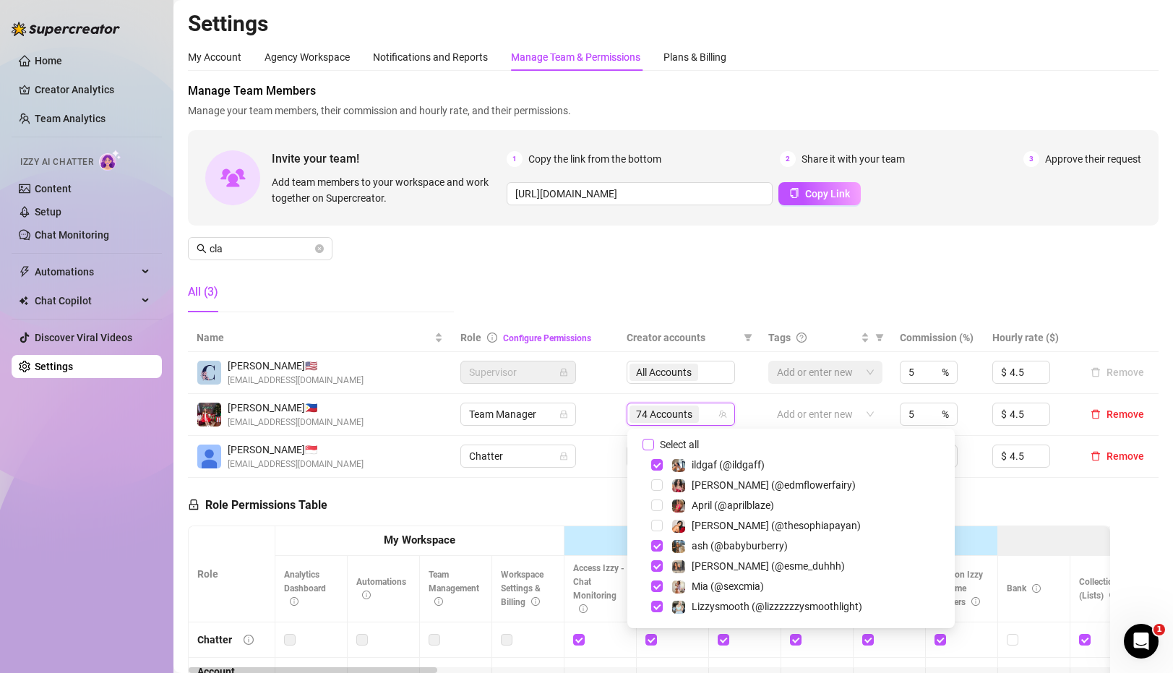
click at [676, 447] on span "Select all" at bounding box center [679, 445] width 51 height 16
click at [654, 447] on input "Select all" at bounding box center [648, 445] width 12 height 12
checkbox input "true"
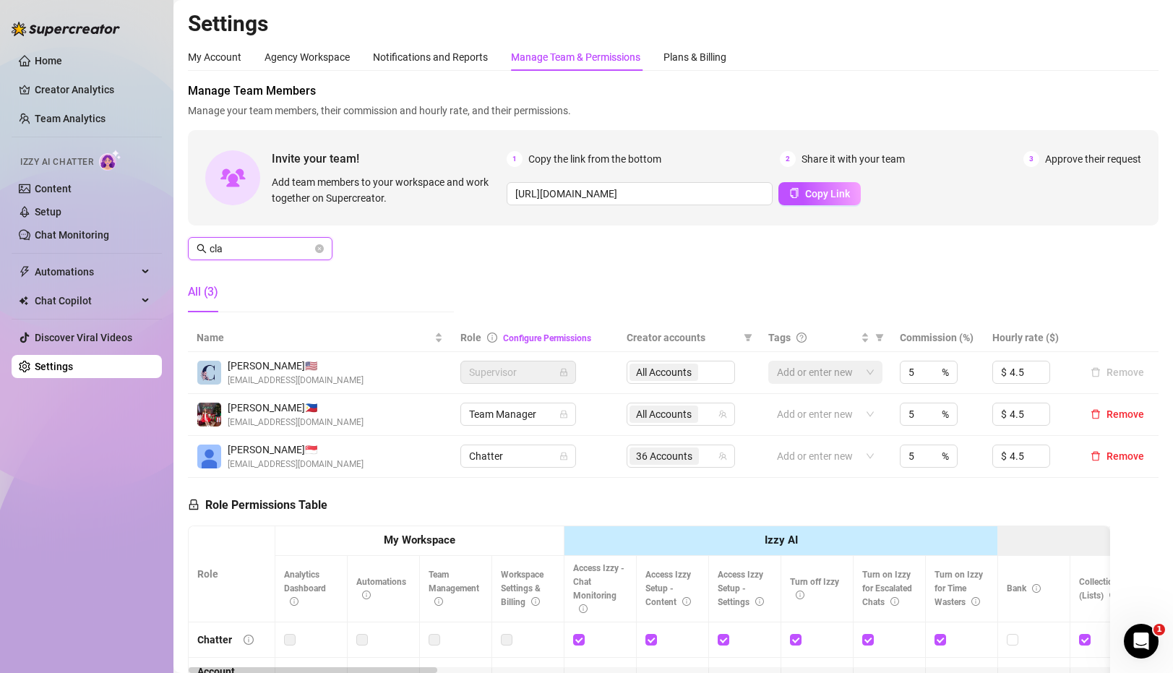
drag, startPoint x: 245, startPoint y: 249, endPoint x: 176, endPoint y: 248, distance: 68.7
click at [176, 249] on main "Settings My Account Agency Workspace Notifications and Reports Manage Team & Pe…" at bounding box center [672, 477] width 999 height 954
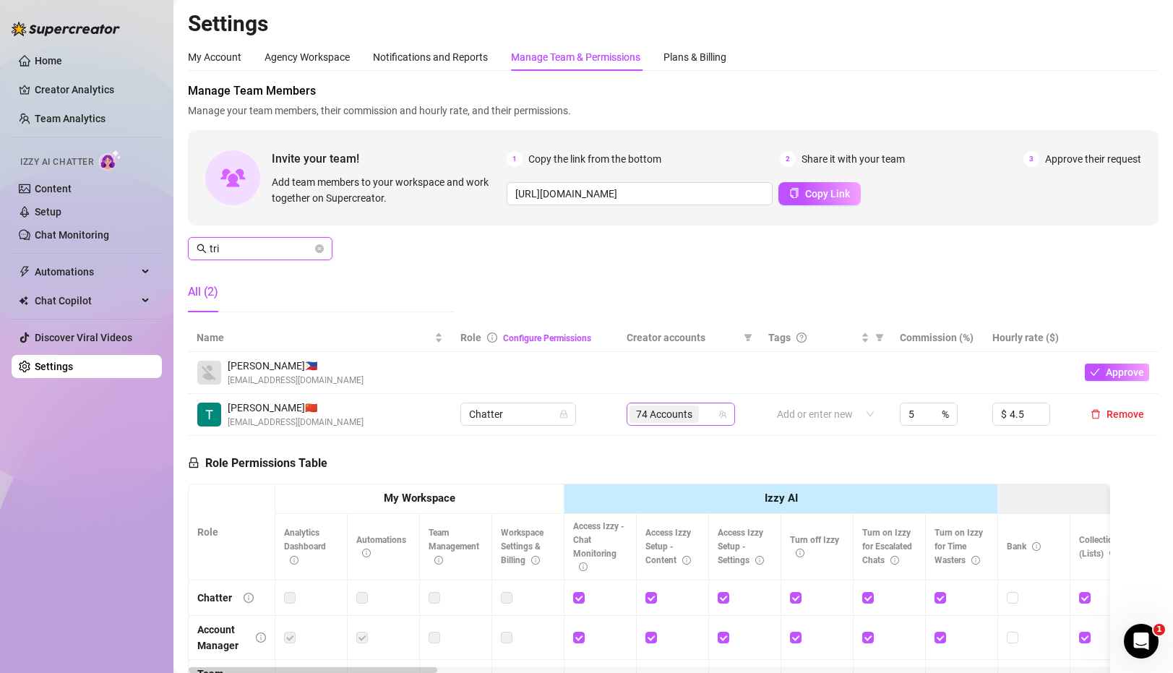
click at [710, 414] on div "74 Accounts" at bounding box center [672, 414] width 87 height 20
type input "tri"
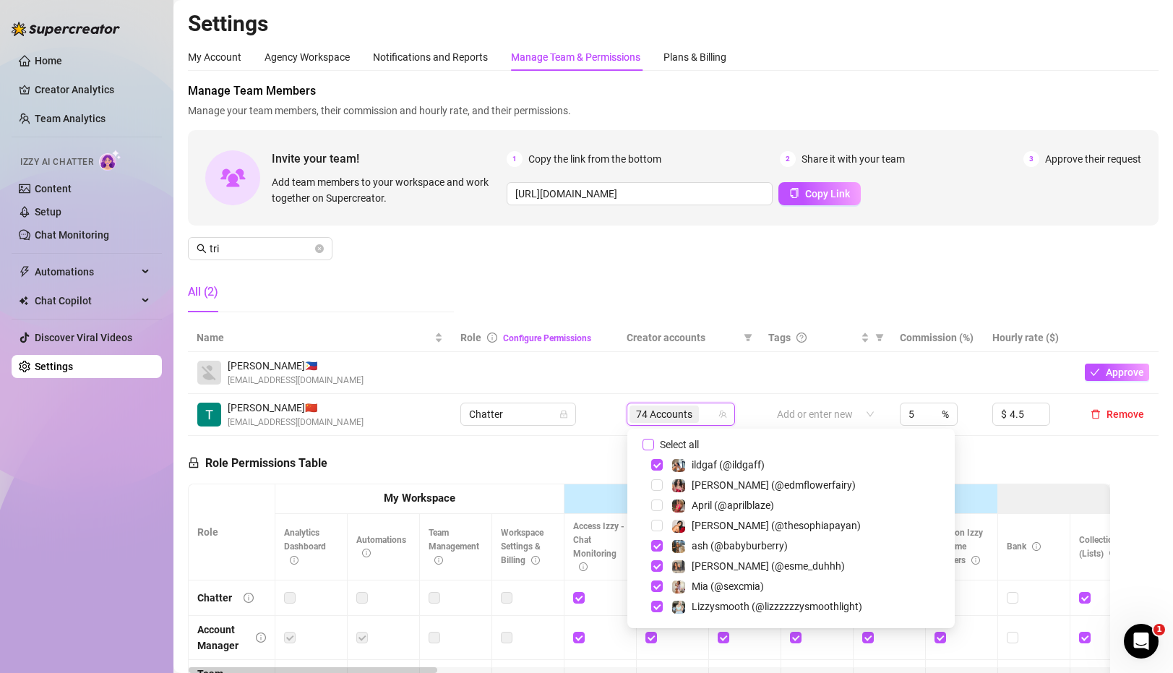
click at [695, 442] on span "Select all" at bounding box center [679, 445] width 51 height 16
click at [654, 442] on input "Select all" at bounding box center [648, 445] width 12 height 12
checkbox input "true"
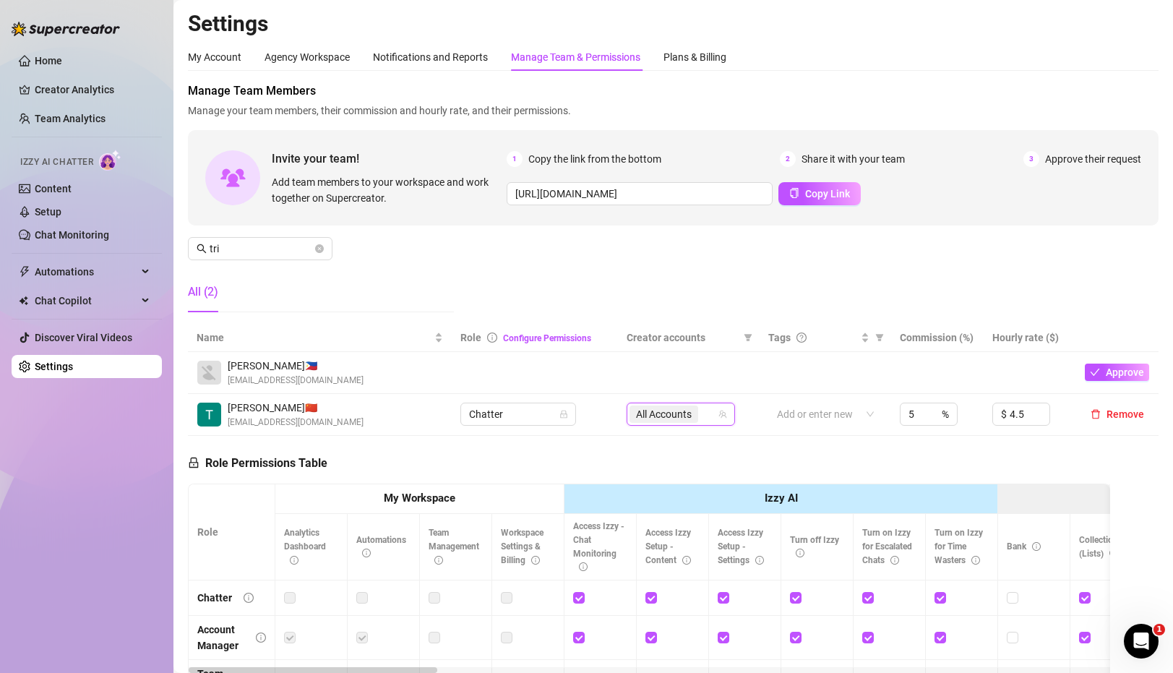
click at [252, 233] on div "Manage Team Members Manage your team members, their commission and hourly rate,…" at bounding box center [673, 202] width 971 height 241
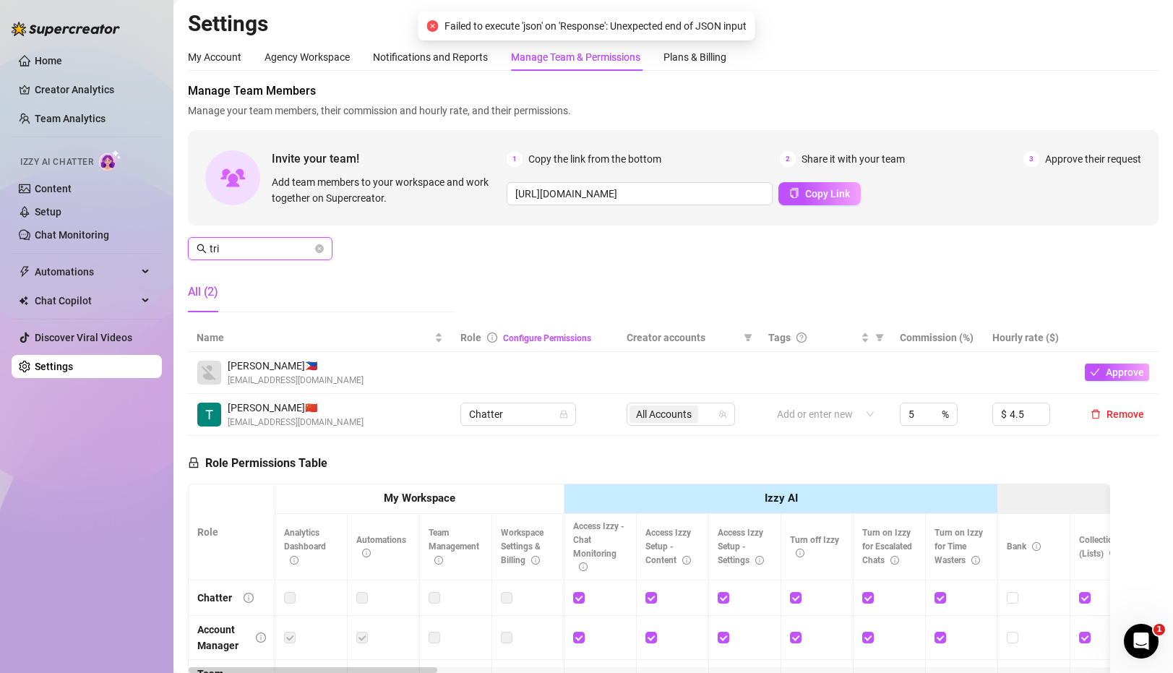
drag, startPoint x: 228, startPoint y: 246, endPoint x: 169, endPoint y: 237, distance: 59.9
click at [169, 237] on div "Home Creator Analytics Team Analytics Izzy AI Chatter Content Setup Chat Monito…" at bounding box center [586, 336] width 1173 height 673
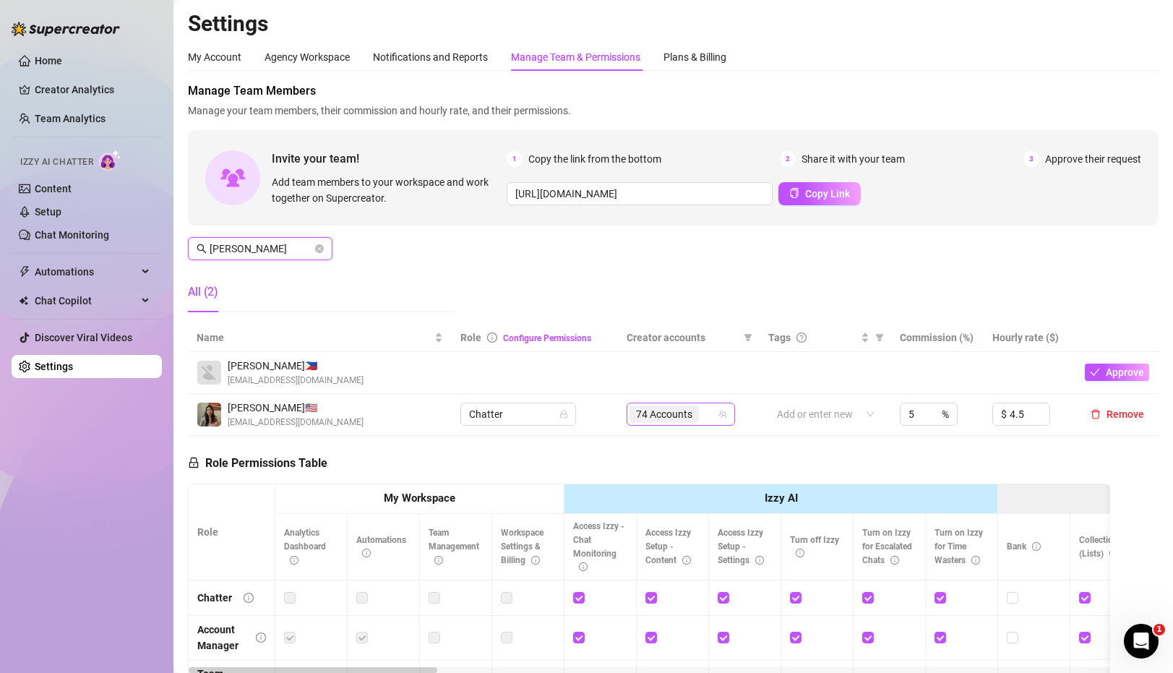
click at [721, 415] on icon "team" at bounding box center [723, 414] width 8 height 8
click at [708, 416] on div "74 Accounts" at bounding box center [672, 414] width 87 height 20
type input "[PERSON_NAME]"
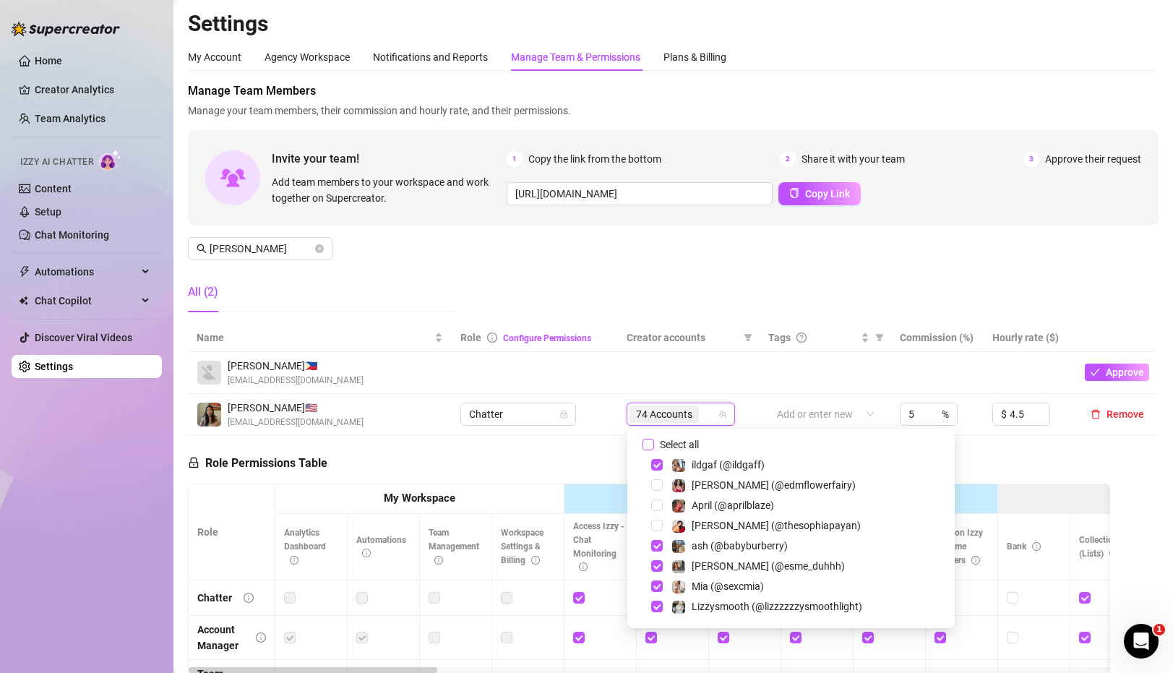
click at [681, 440] on span "Select all" at bounding box center [679, 445] width 51 height 16
click at [654, 440] on input "Select all" at bounding box center [648, 445] width 12 height 12
checkbox input "true"
click at [679, 355] on td at bounding box center [689, 373] width 142 height 42
